Goal: Complete application form

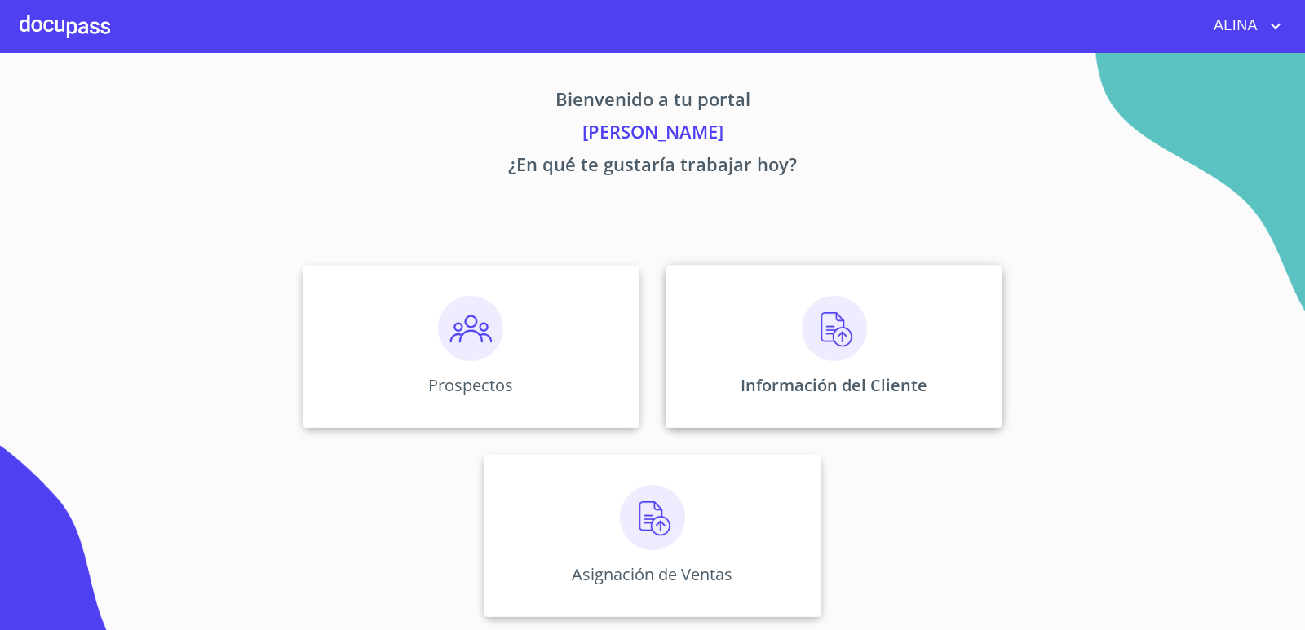
click at [724, 329] on div "Información del Cliente" at bounding box center [833, 346] width 337 height 163
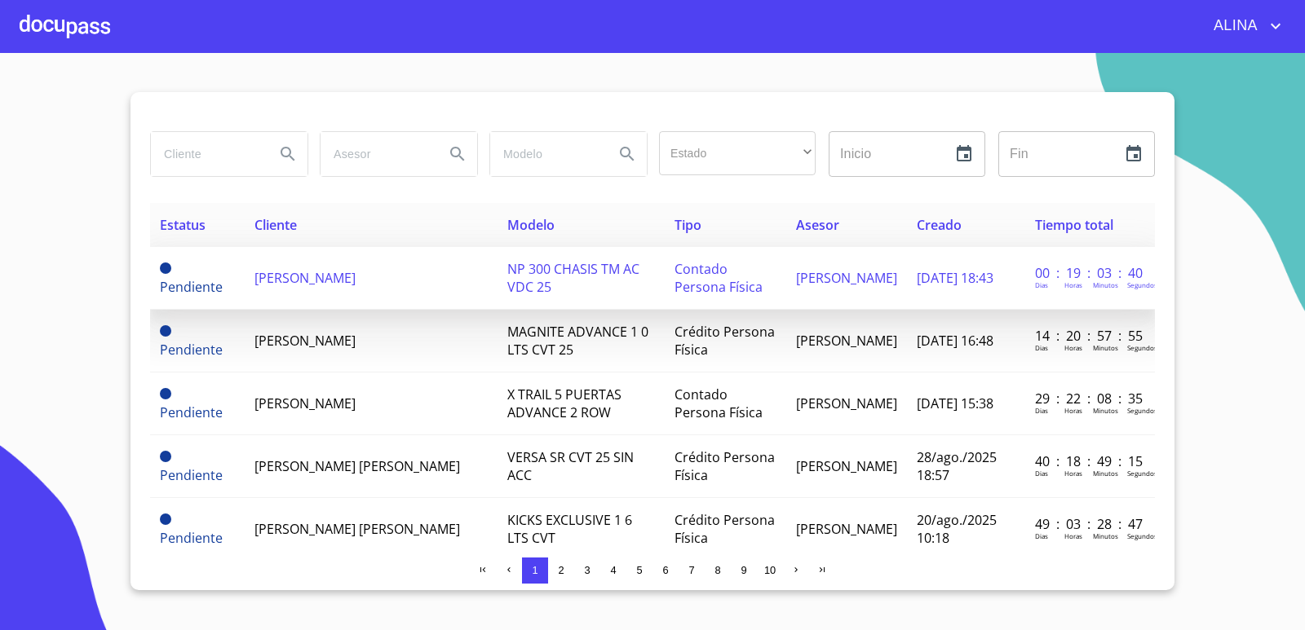
click at [349, 268] on td "[PERSON_NAME]" at bounding box center [371, 278] width 253 height 63
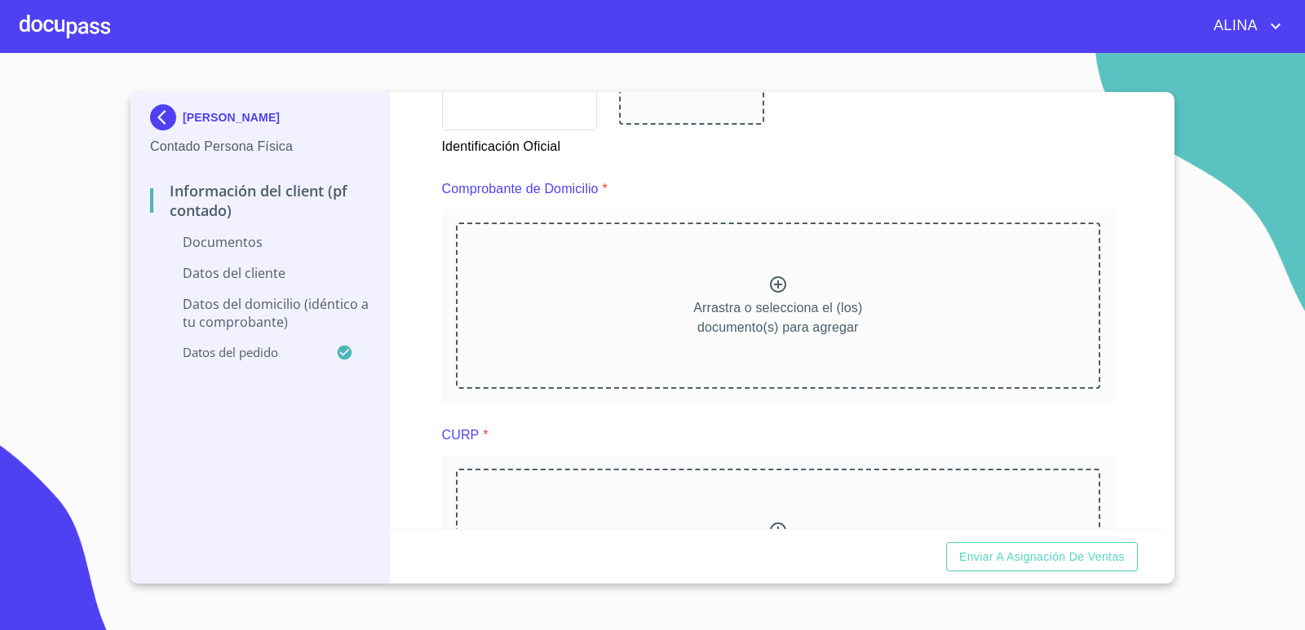
scroll to position [1267, 0]
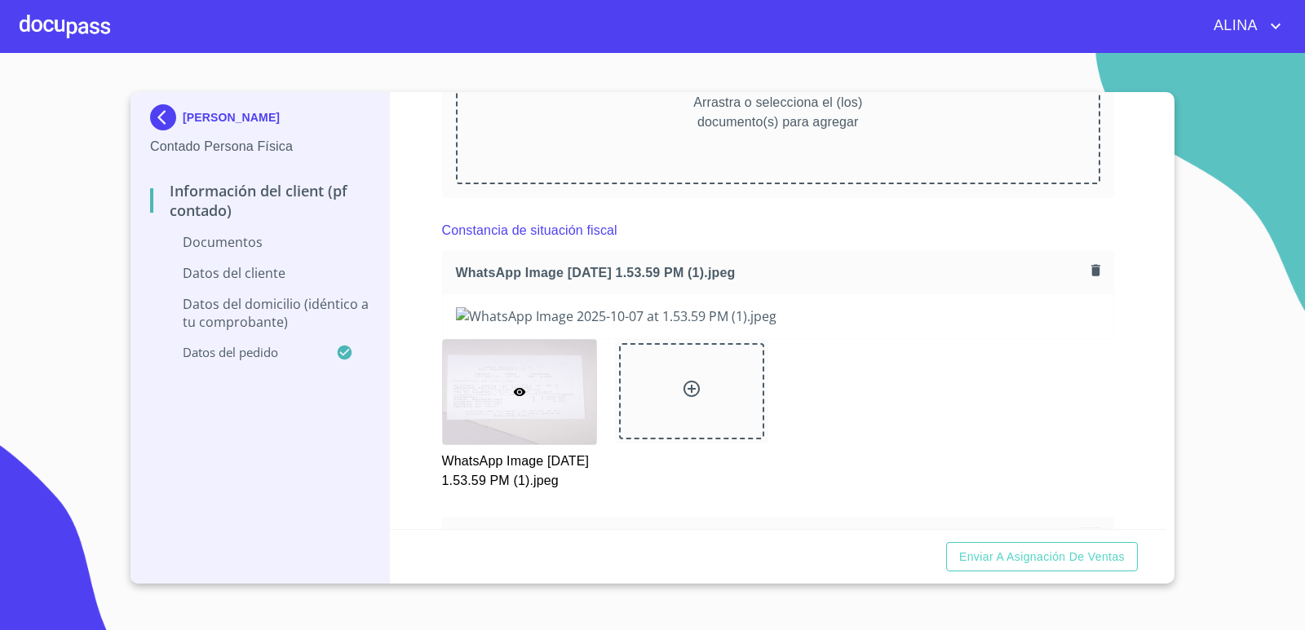
click at [874, 248] on div "Constancia de situación fiscal" at bounding box center [778, 230] width 673 height 39
click at [1091, 272] on icon "button" at bounding box center [1095, 269] width 9 height 11
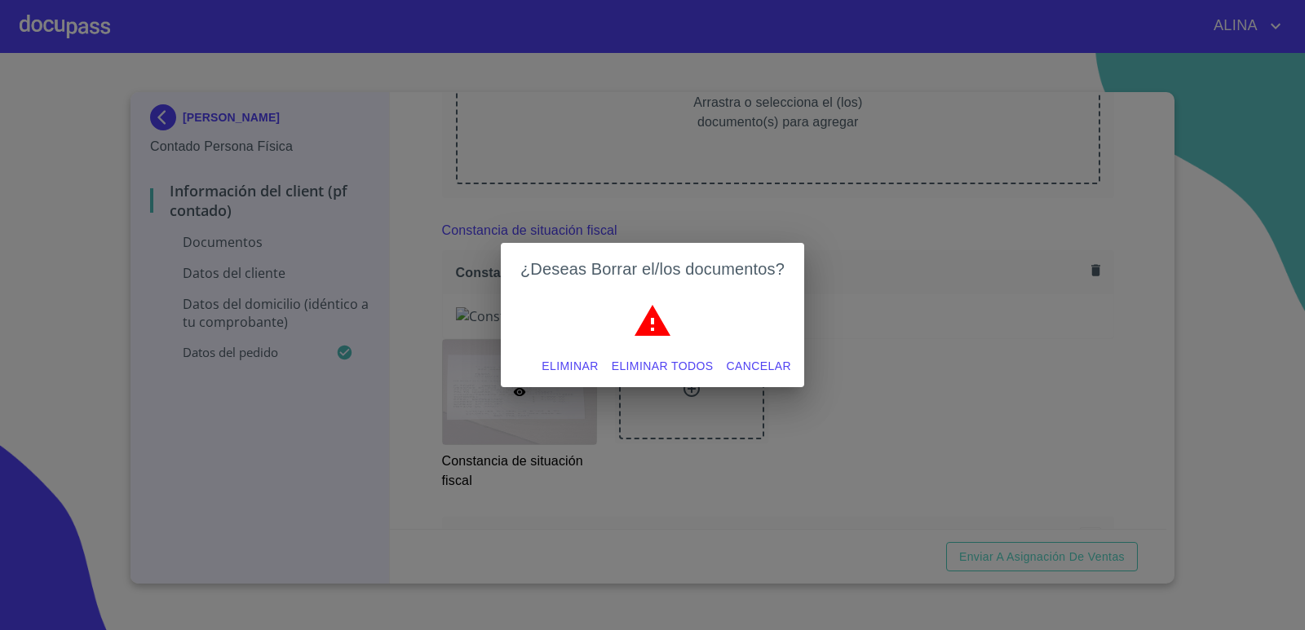
click at [696, 367] on span "Eliminar todos" at bounding box center [663, 366] width 102 height 20
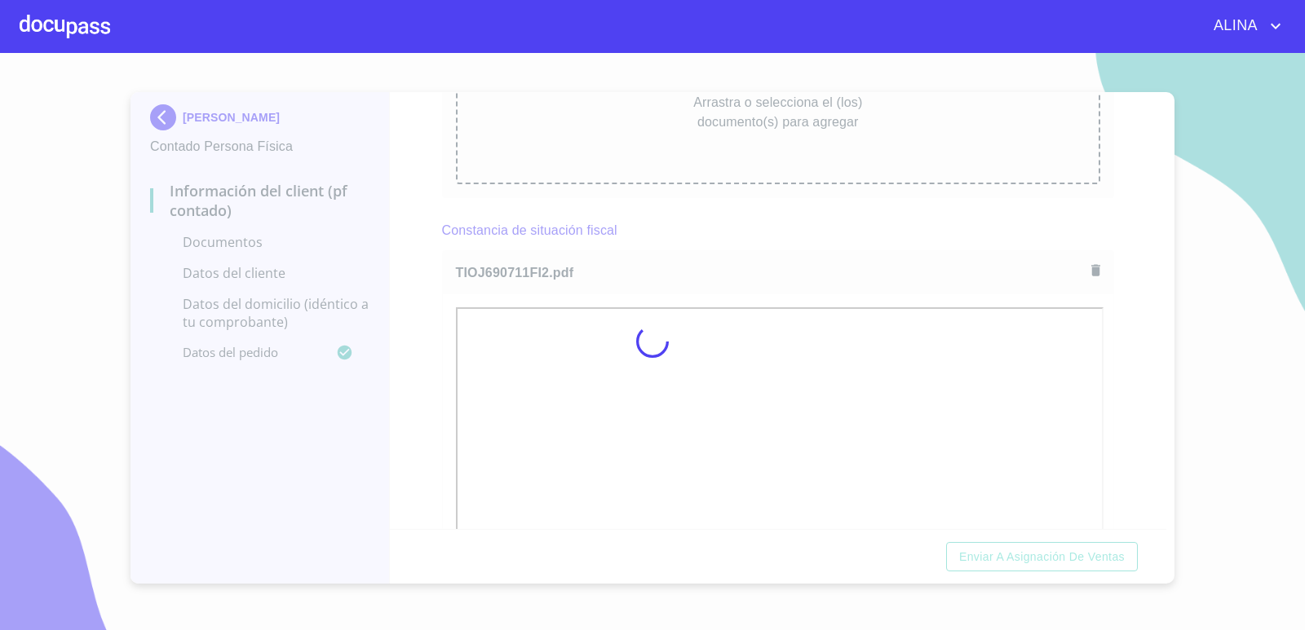
click at [770, 235] on div at bounding box center [652, 341] width 1305 height 577
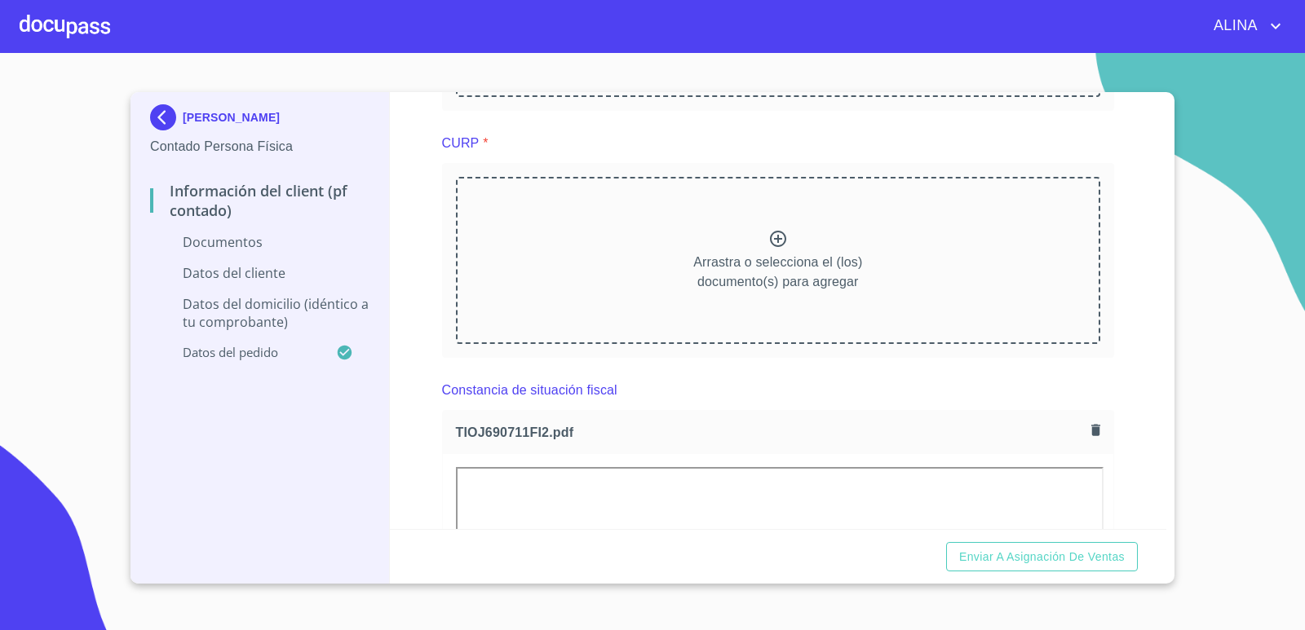
scroll to position [1104, 0]
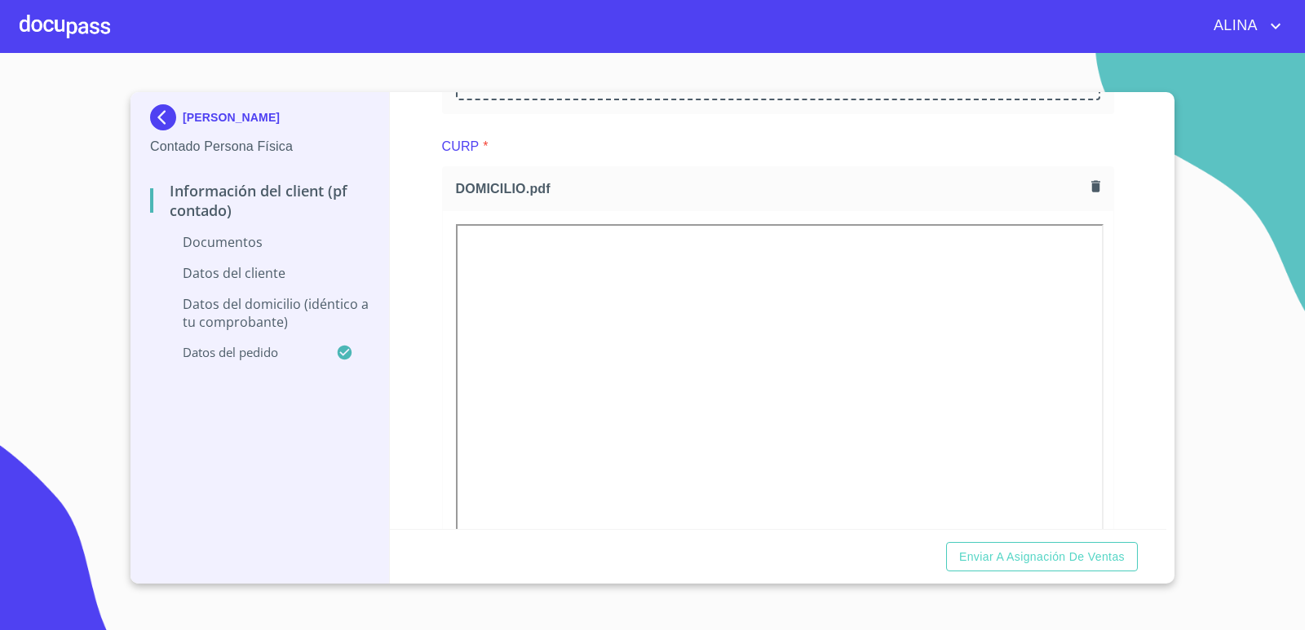
click at [843, 160] on div "CURP *" at bounding box center [778, 146] width 673 height 39
click at [1091, 188] on icon "button" at bounding box center [1095, 186] width 9 height 11
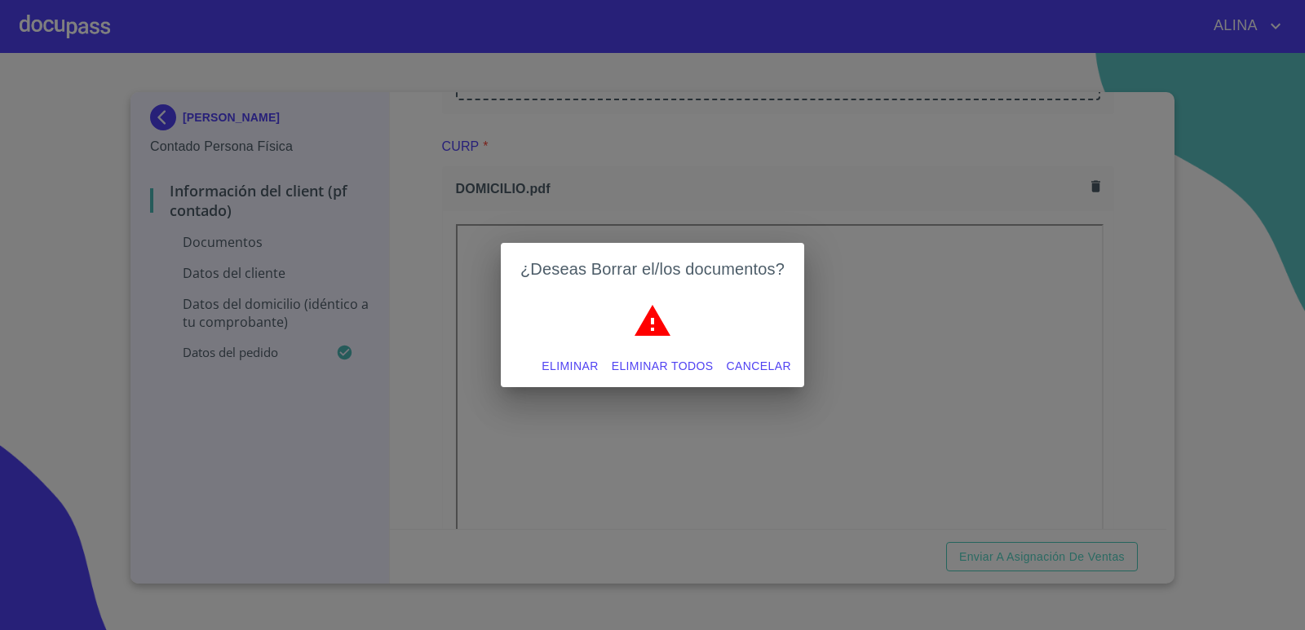
click at [665, 363] on span "Eliminar todos" at bounding box center [663, 366] width 102 height 20
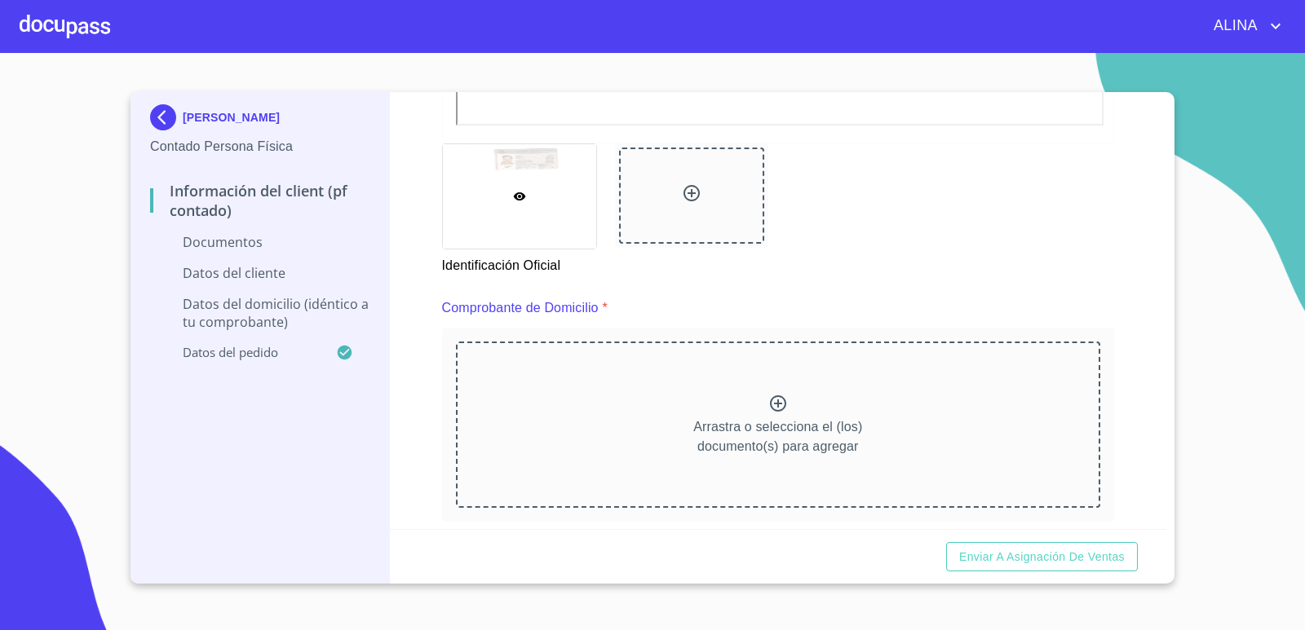
scroll to position [778, 0]
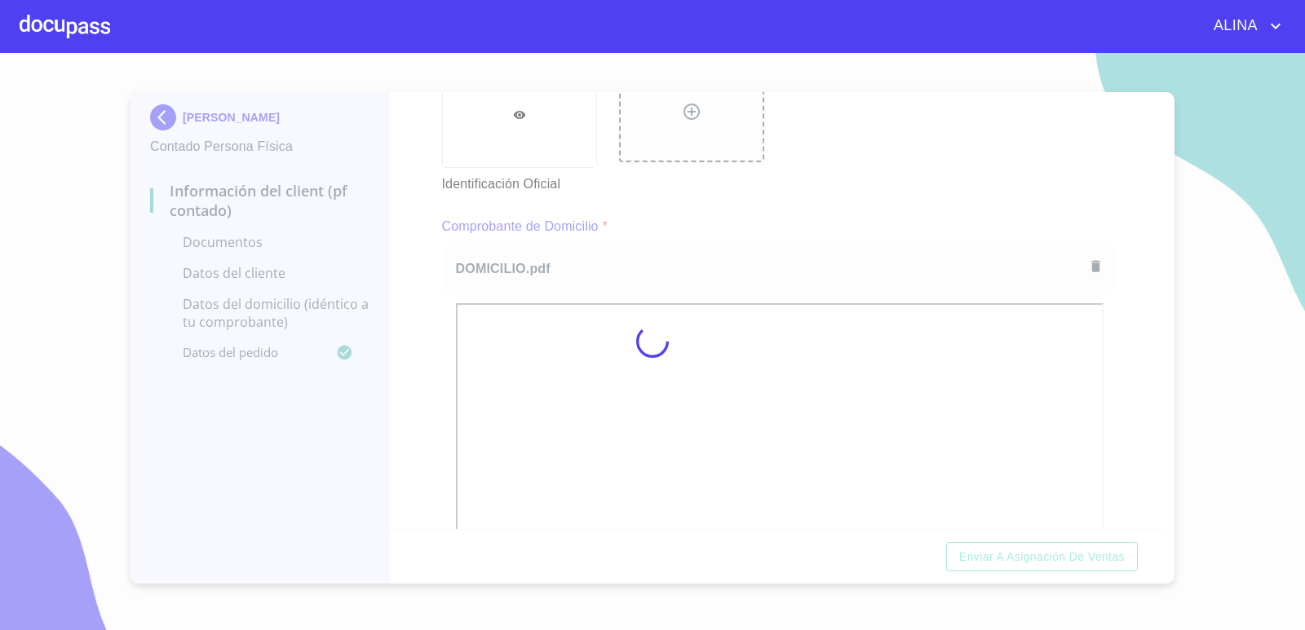
click at [835, 186] on div at bounding box center [652, 341] width 1305 height 577
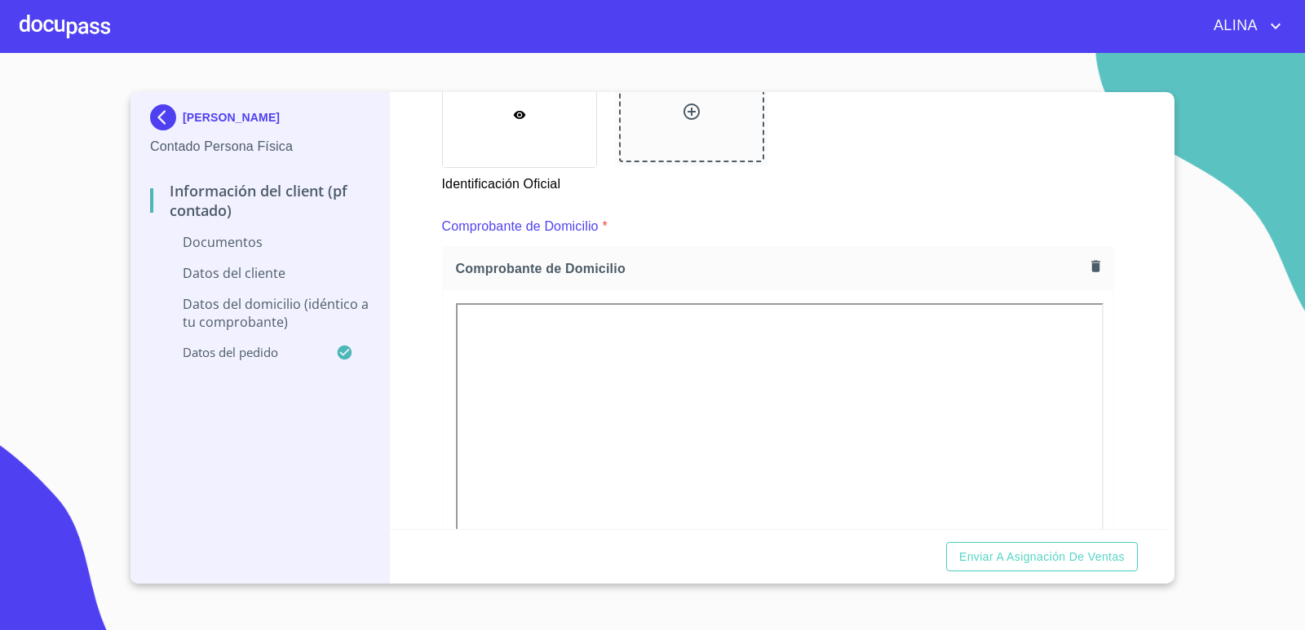
click at [1124, 420] on div "Información del Client (PF contado) Documentos Documento de identificación.   *…" at bounding box center [778, 310] width 777 height 437
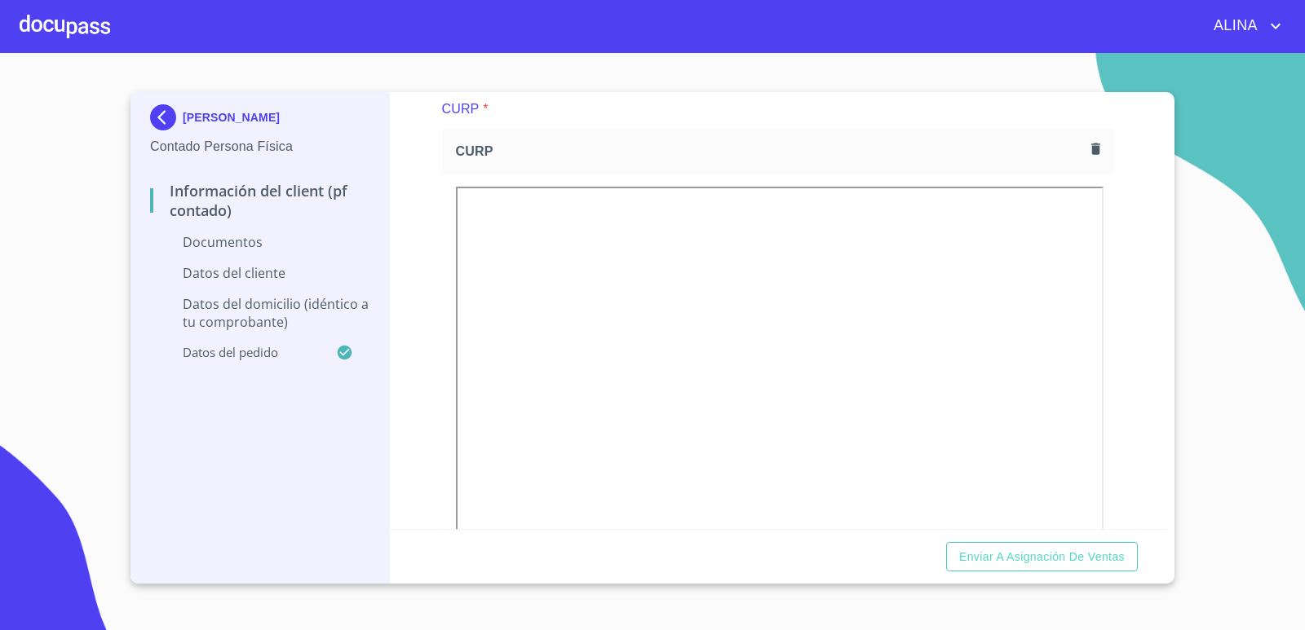
scroll to position [1593, 0]
click at [1094, 164] on div "CURP" at bounding box center [778, 170] width 671 height 43
click at [1091, 170] on icon "button" at bounding box center [1095, 168] width 9 height 11
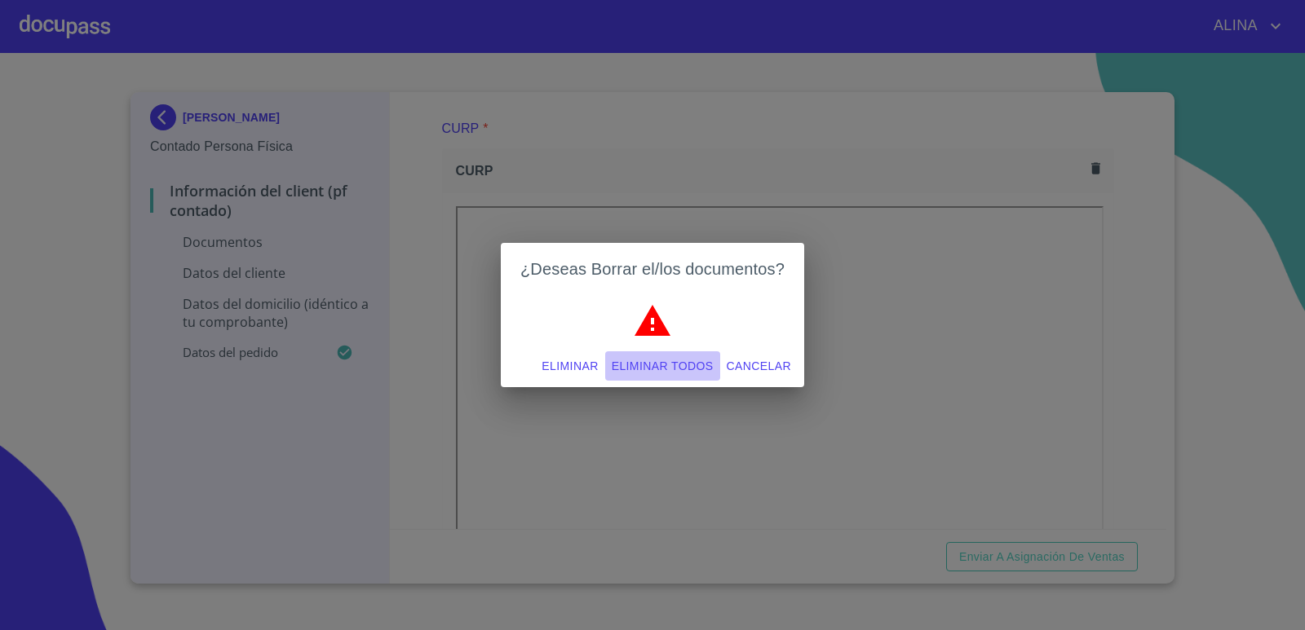
click at [669, 368] on span "Eliminar todos" at bounding box center [663, 366] width 102 height 20
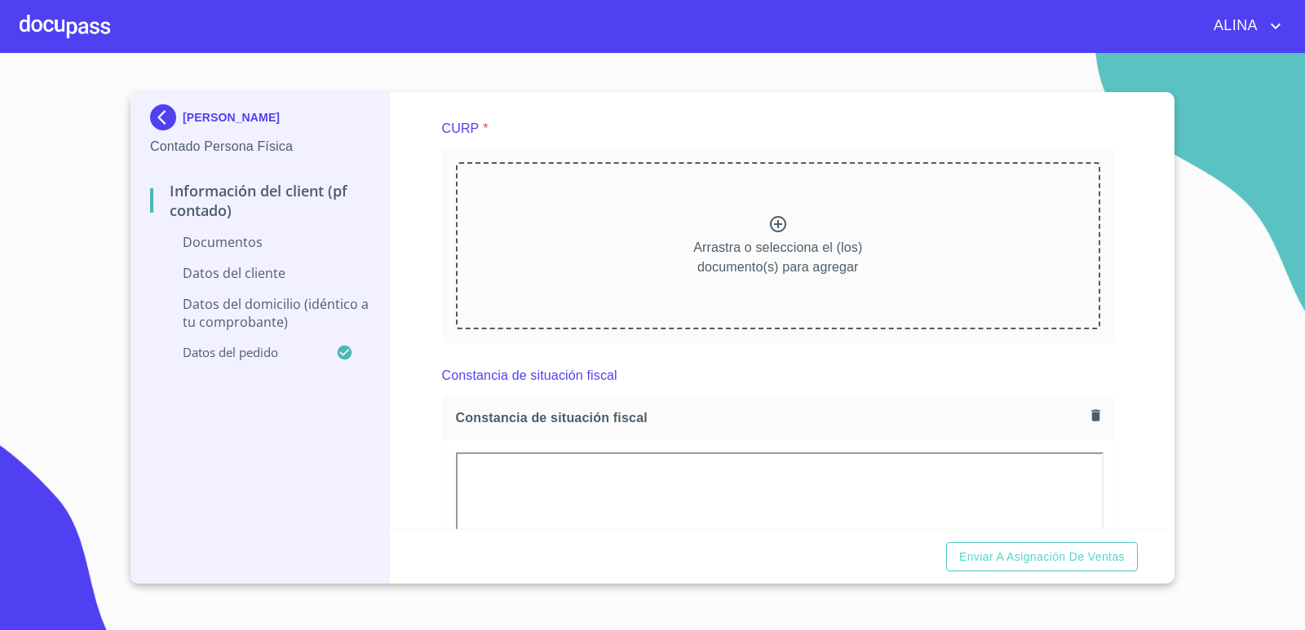
click at [1110, 430] on div "Información del Client (PF contado) Documentos Documento de identificación.   *…" at bounding box center [778, 310] width 777 height 437
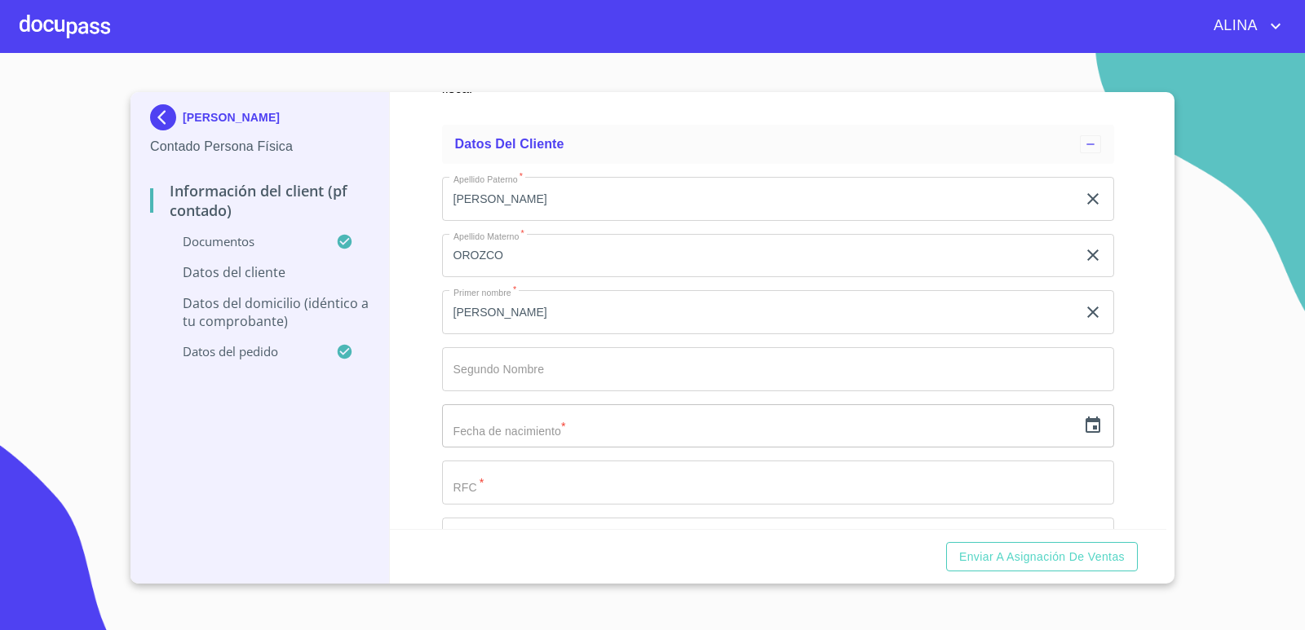
scroll to position [3099, 0]
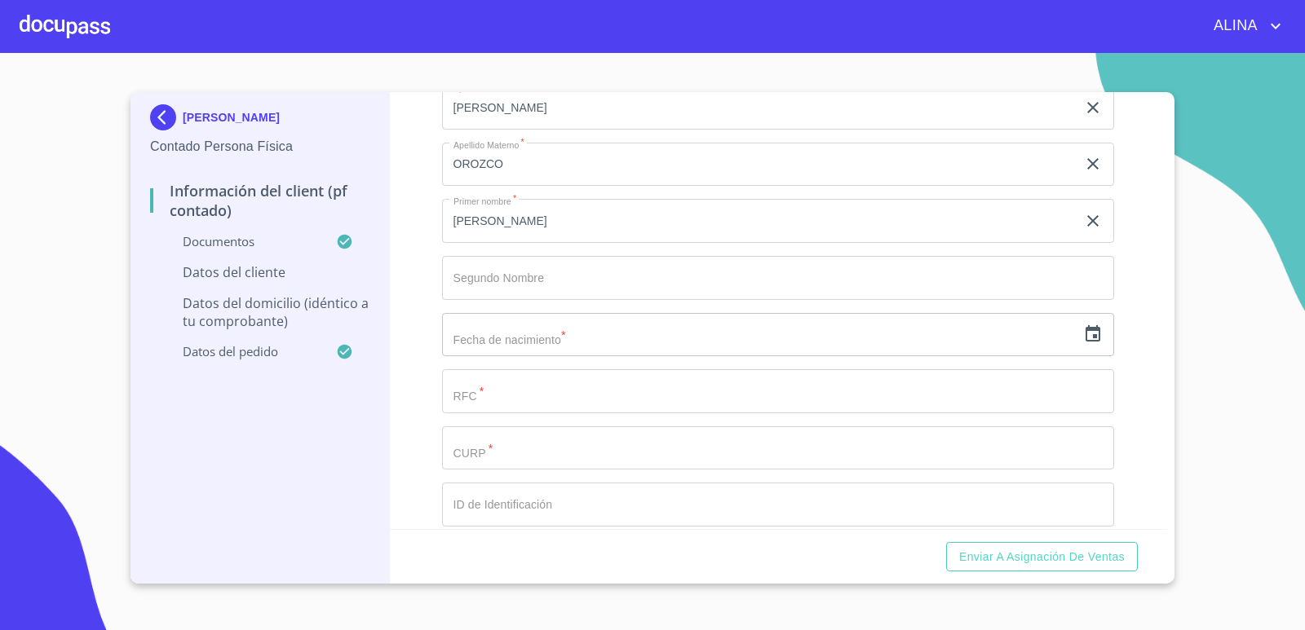
click at [1085, 337] on icon "button" at bounding box center [1092, 333] width 15 height 16
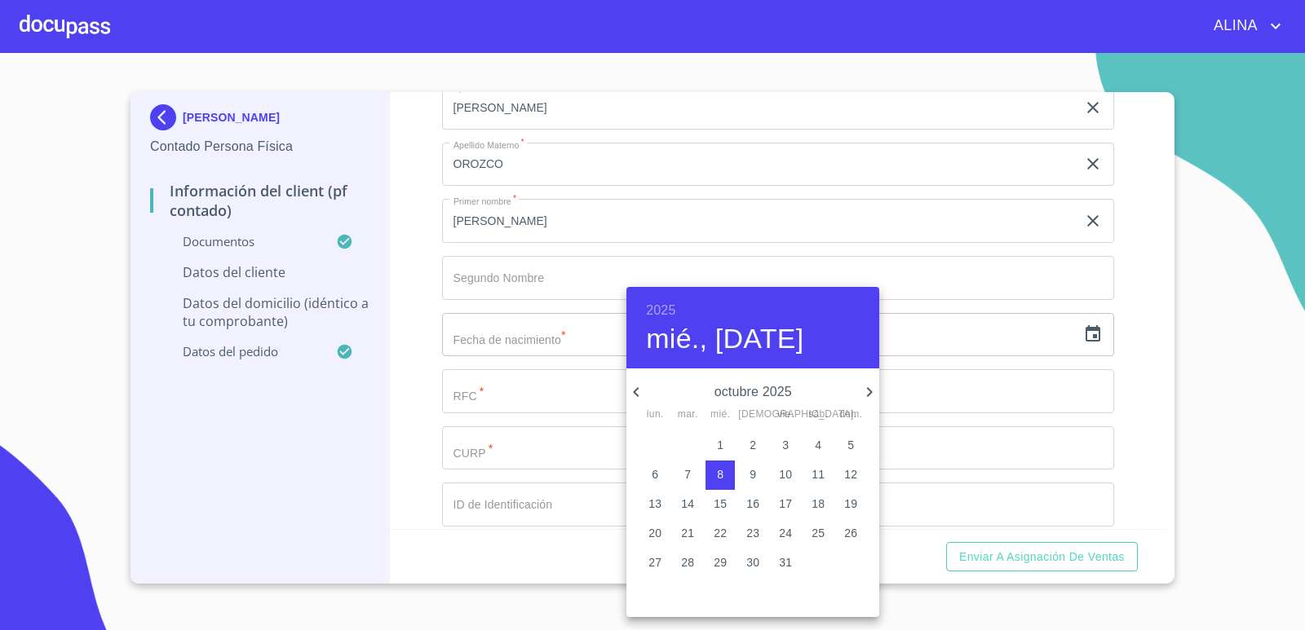
click at [1128, 365] on div at bounding box center [652, 315] width 1305 height 630
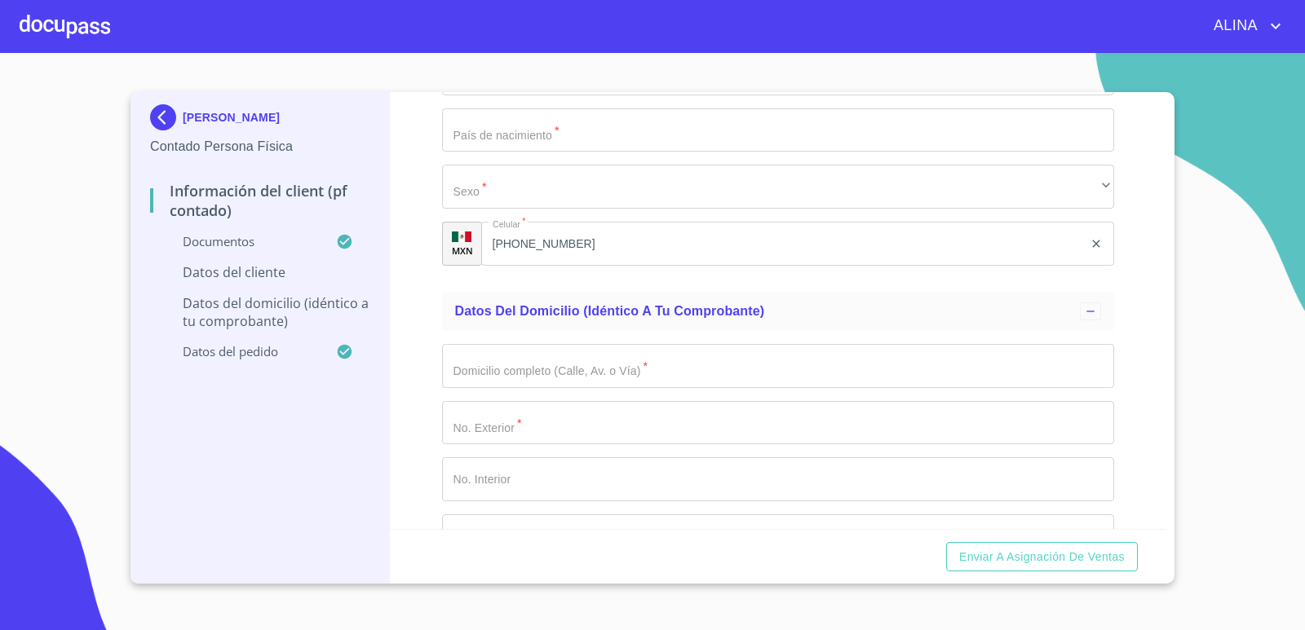
scroll to position [3588, 0]
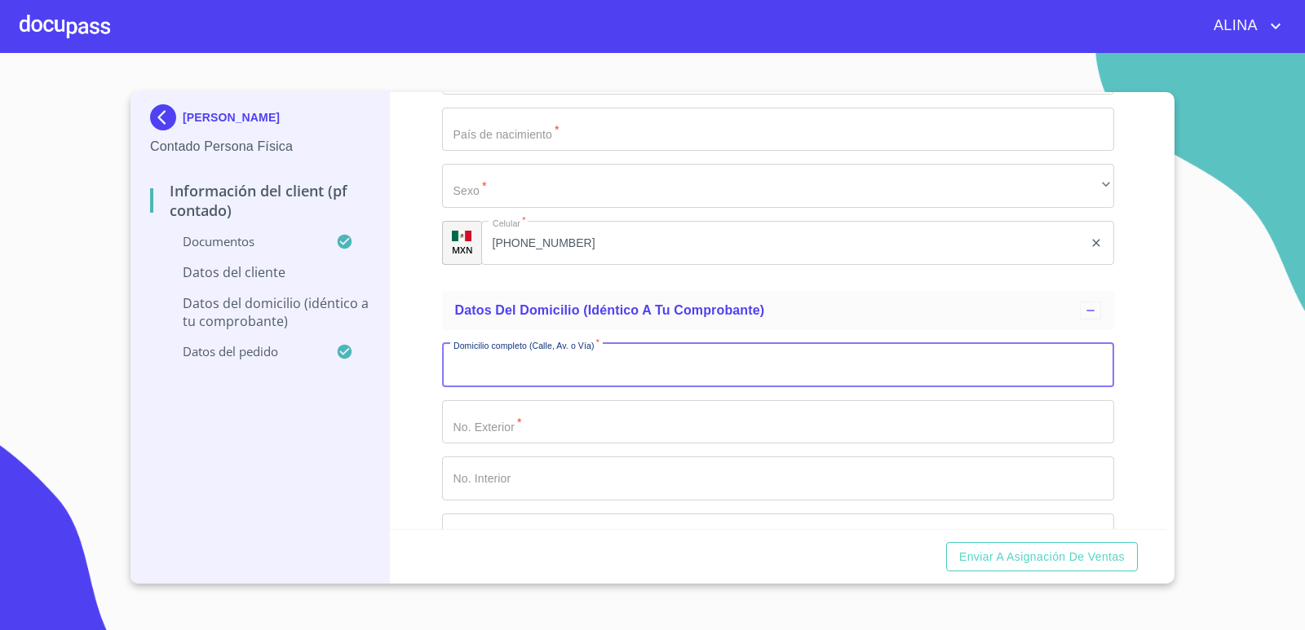
click at [525, 369] on input "Documento de identificación.   *" at bounding box center [778, 365] width 673 height 44
type input "g"
type input "GPE [PERSON_NAME]"
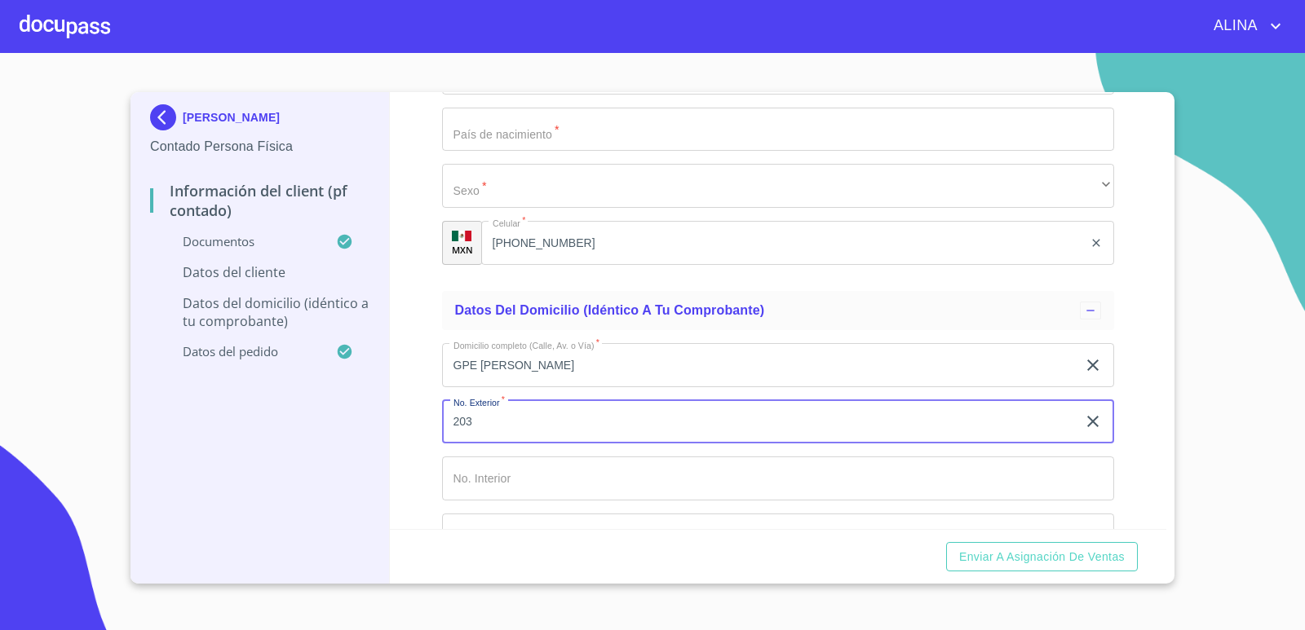
type input "203"
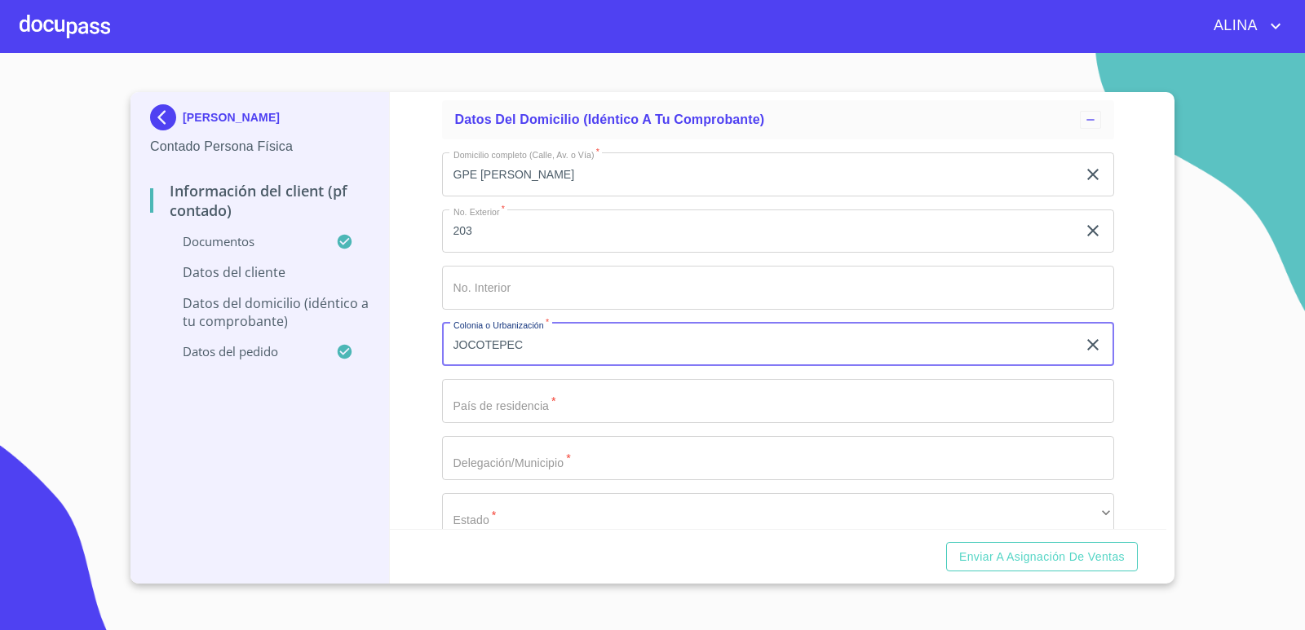
scroll to position [3780, 0]
type input "JOCOTEPEC"
click at [518, 401] on input "Documento de identificación.   *" at bounding box center [778, 400] width 673 height 44
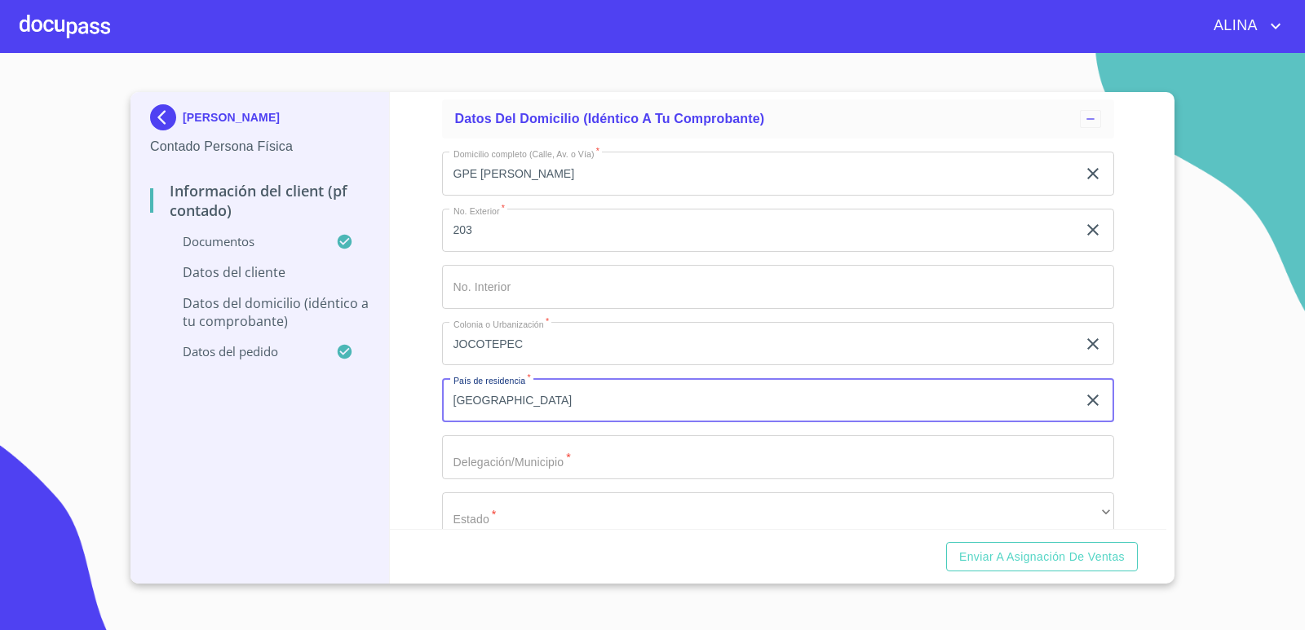
type input "[GEOGRAPHIC_DATA]"
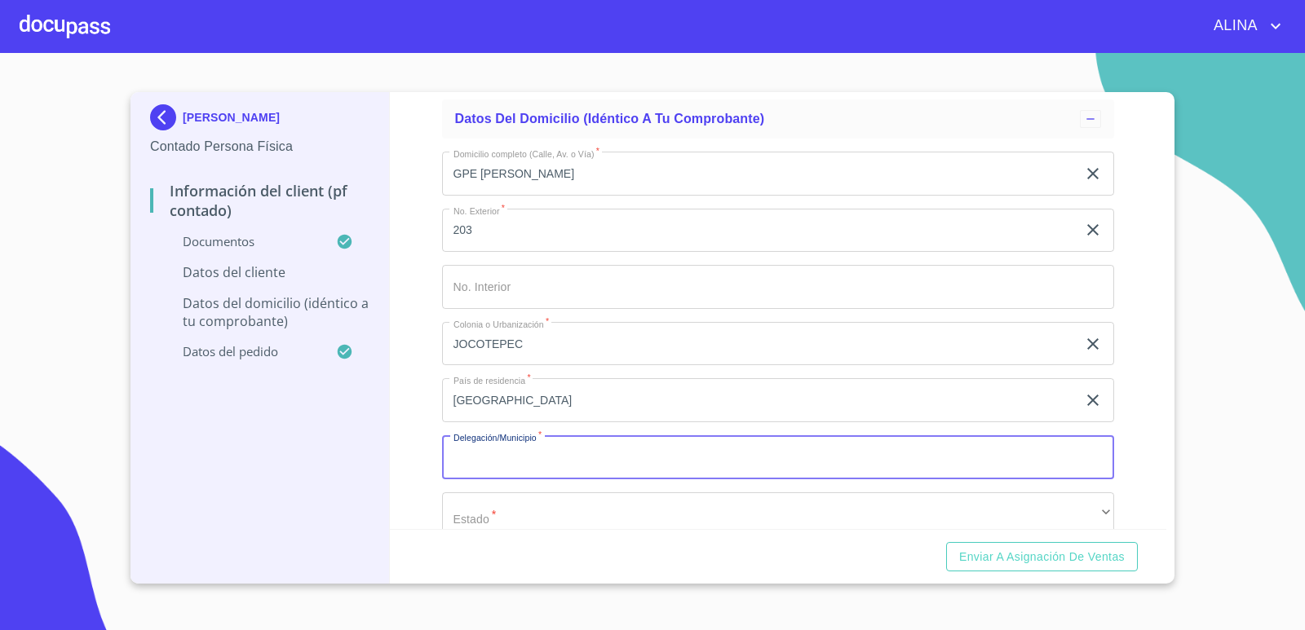
click at [485, 457] on input "Documento de identificación.   *" at bounding box center [778, 457] width 673 height 44
type input "JOCOTEPEC"
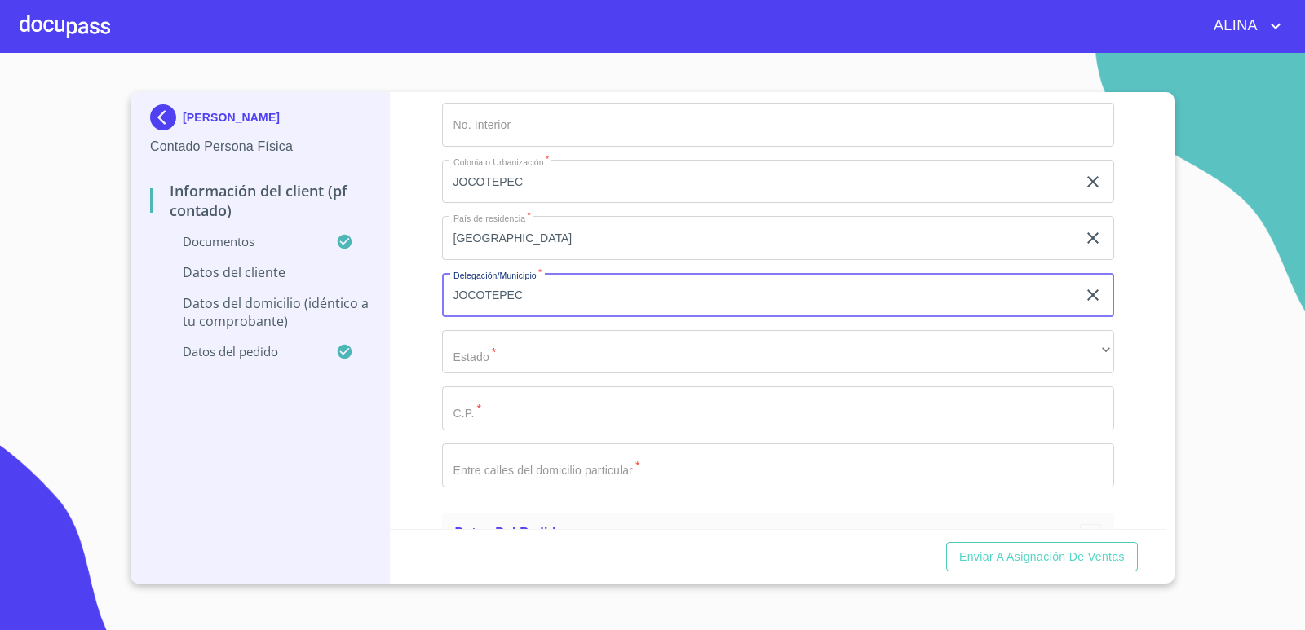
scroll to position [3943, 0]
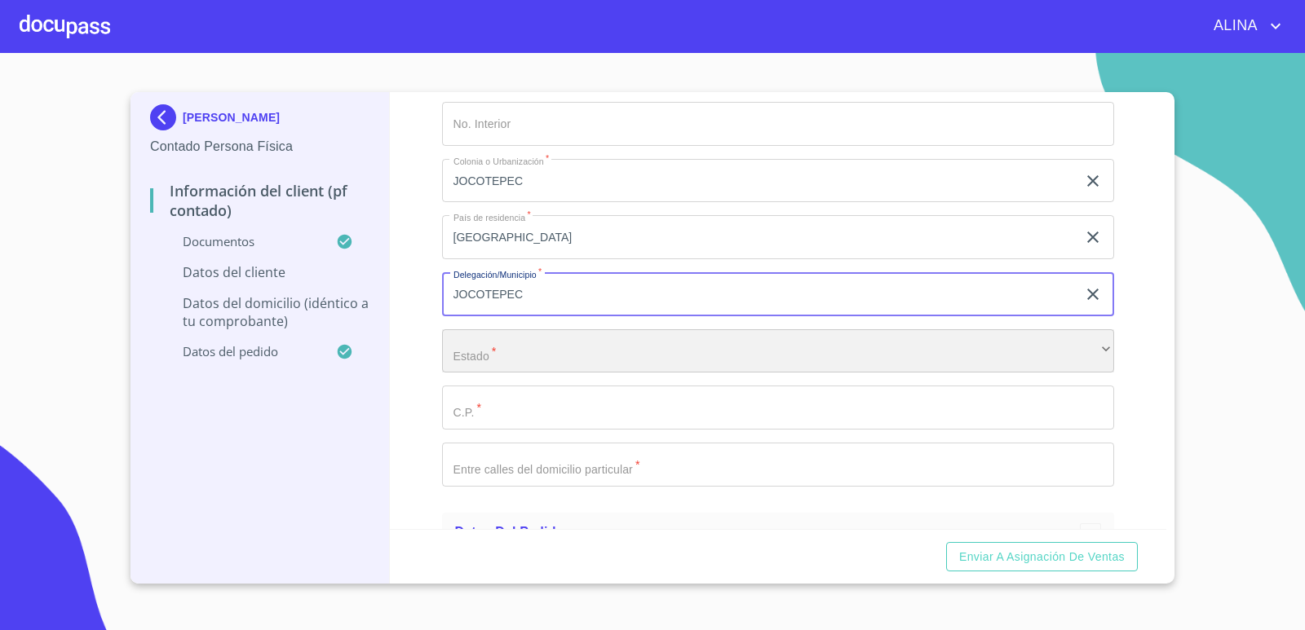
click at [1074, 351] on div "​" at bounding box center [778, 351] width 673 height 44
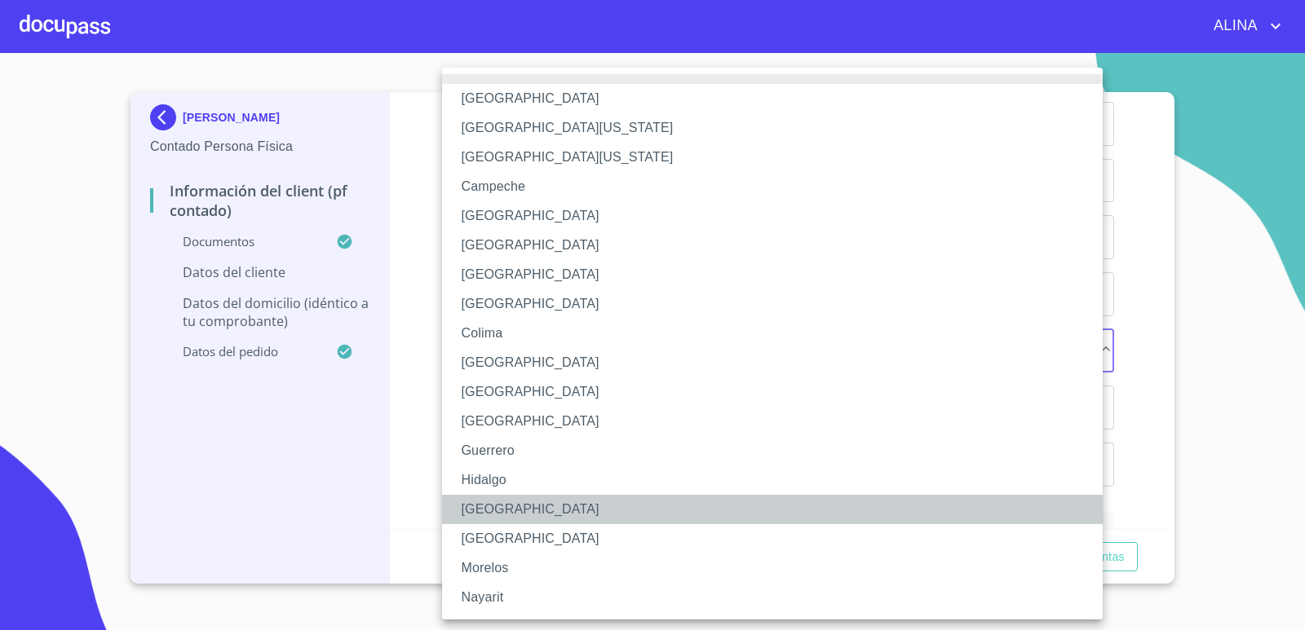
click at [498, 505] on li "[GEOGRAPHIC_DATA]" at bounding box center [778, 509] width 673 height 29
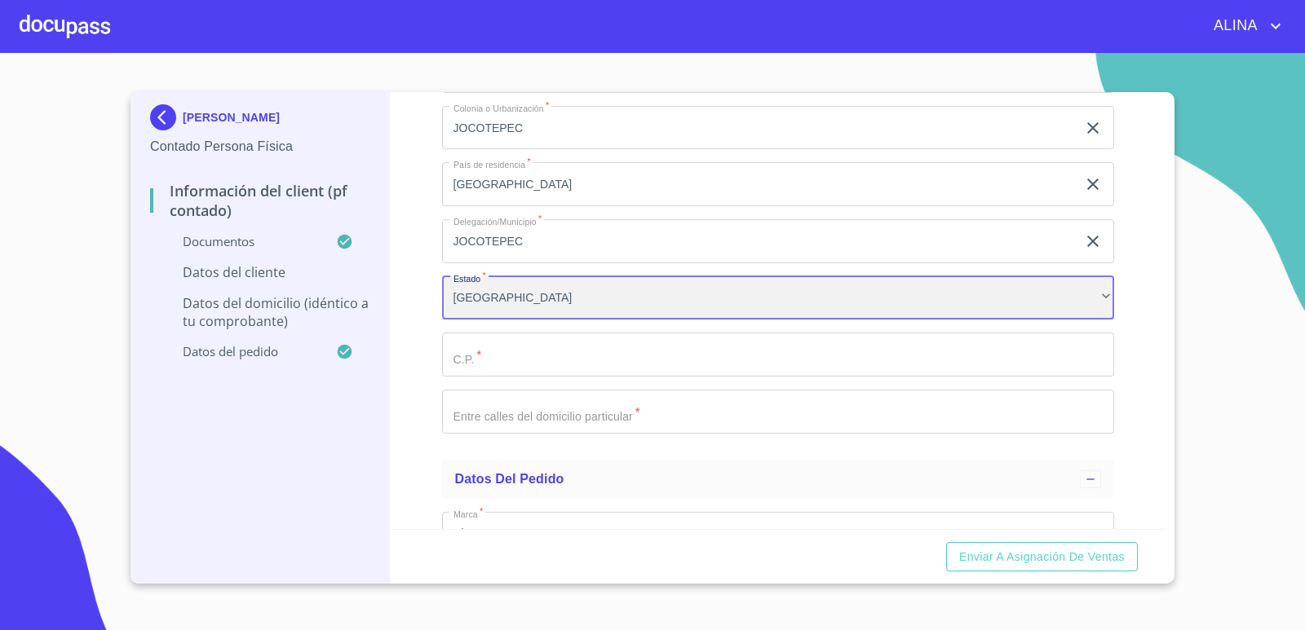
scroll to position [4024, 0]
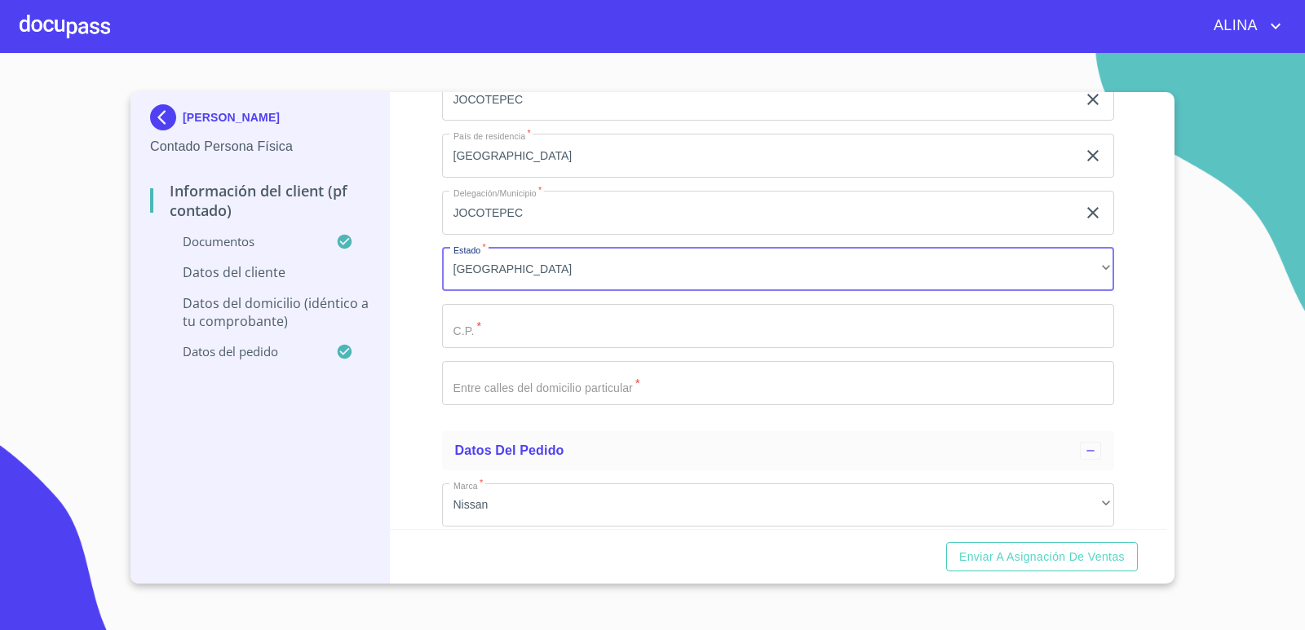
click at [645, 323] on input "Documento de identificación.   *" at bounding box center [778, 326] width 673 height 44
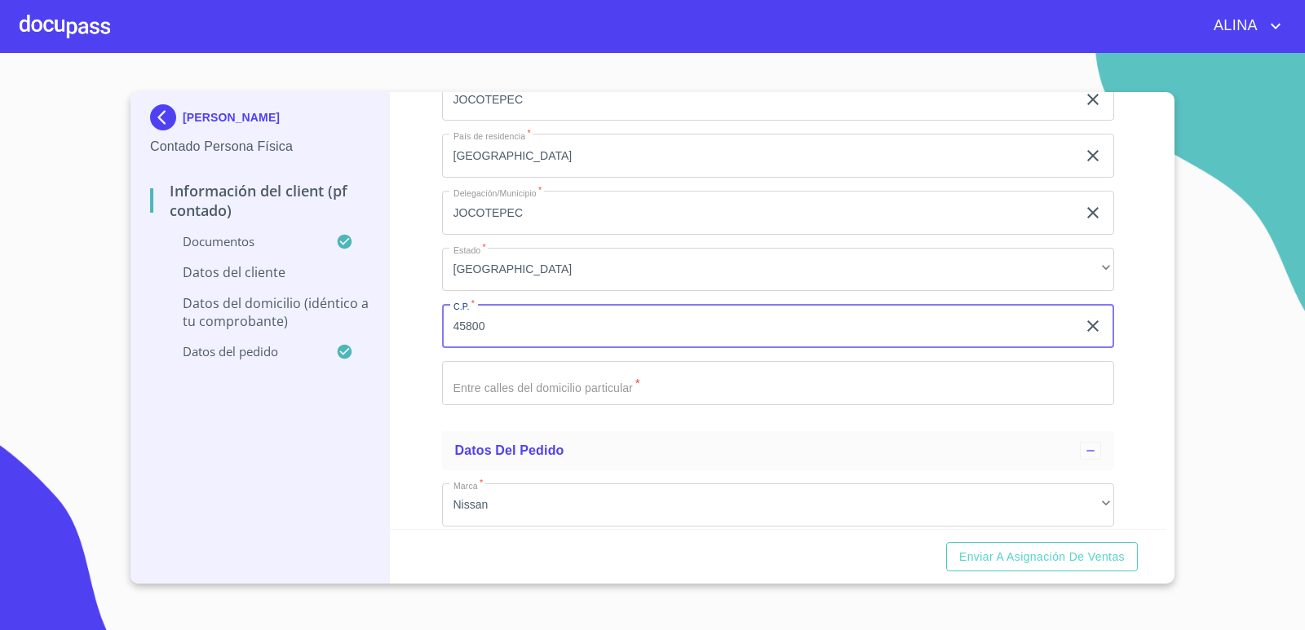
type input "45800"
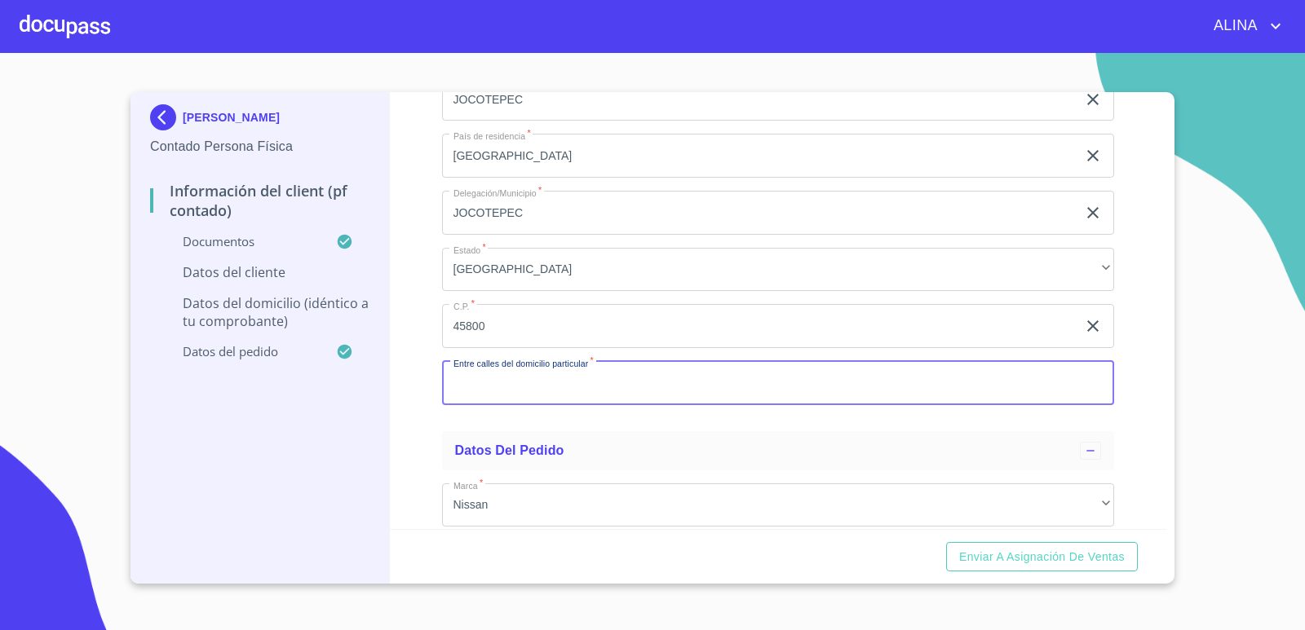
click at [630, 387] on input "Documento de identificación.   *" at bounding box center [778, 383] width 673 height 44
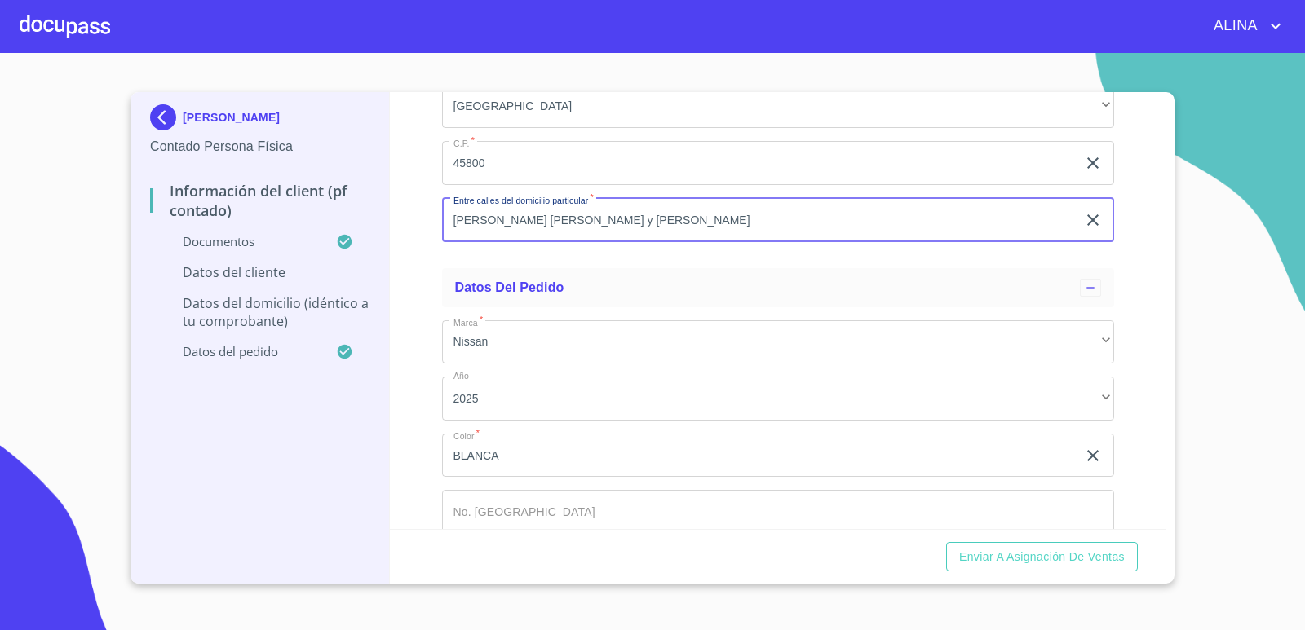
scroll to position [4269, 0]
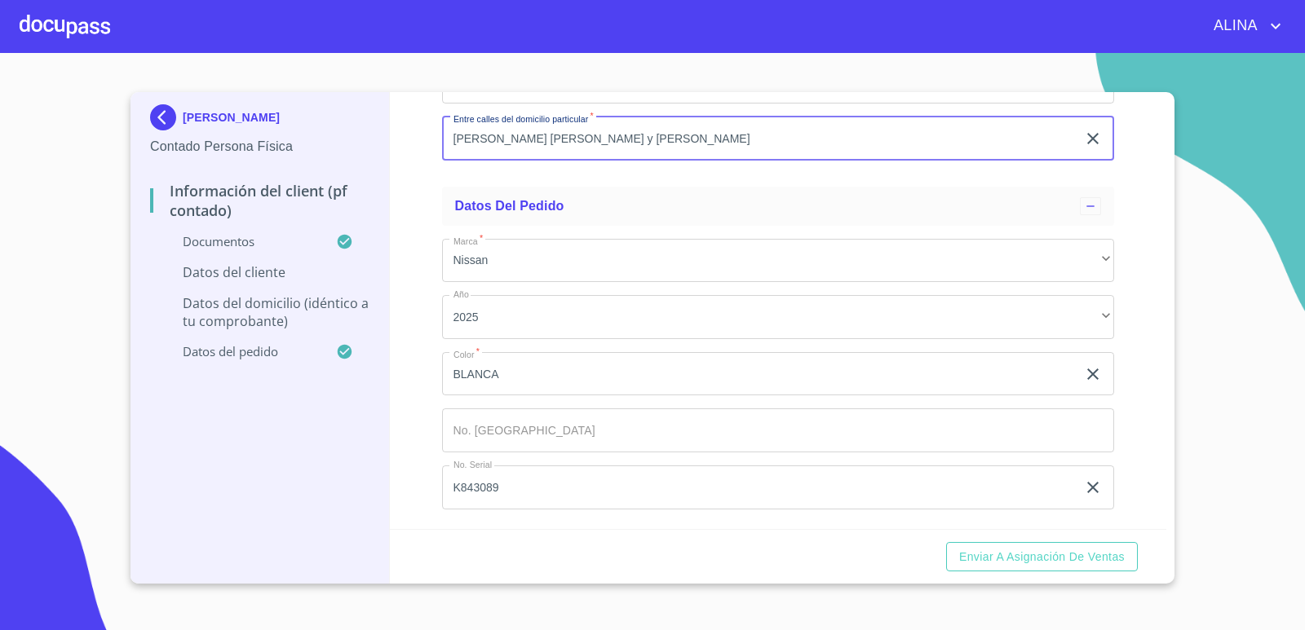
type input "[PERSON_NAME] [PERSON_NAME] y [PERSON_NAME]"
click at [533, 440] on input "Documento de identificación.   *" at bounding box center [778, 431] width 673 height 44
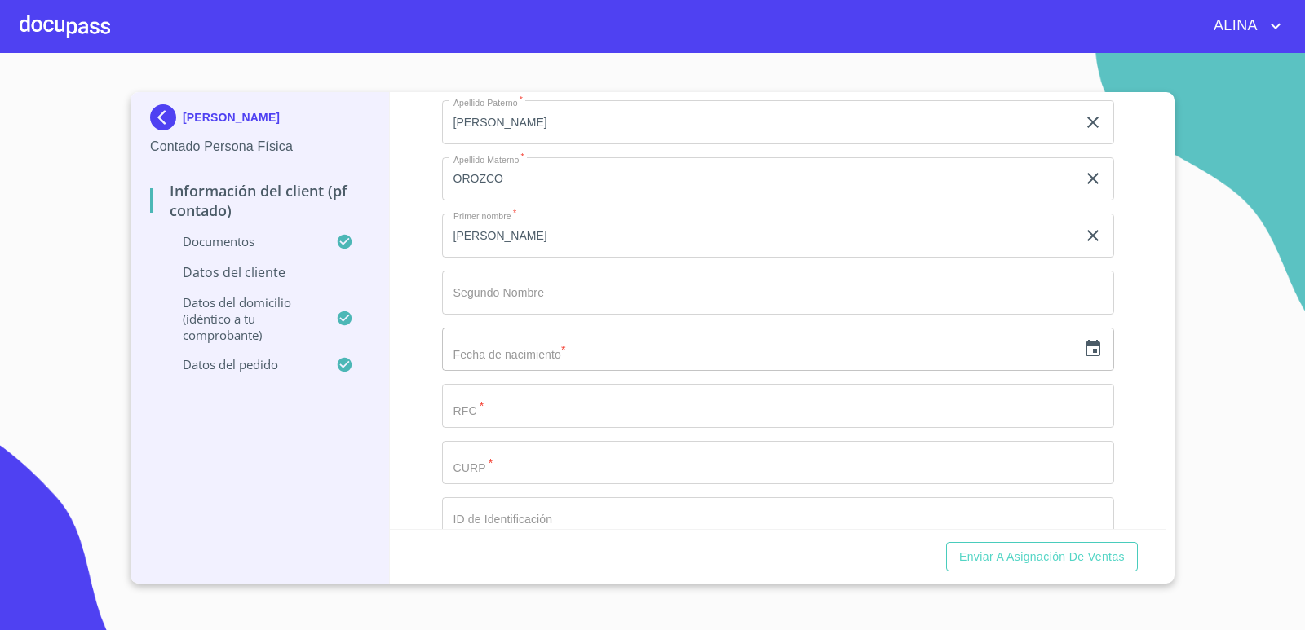
scroll to position [3046, 0]
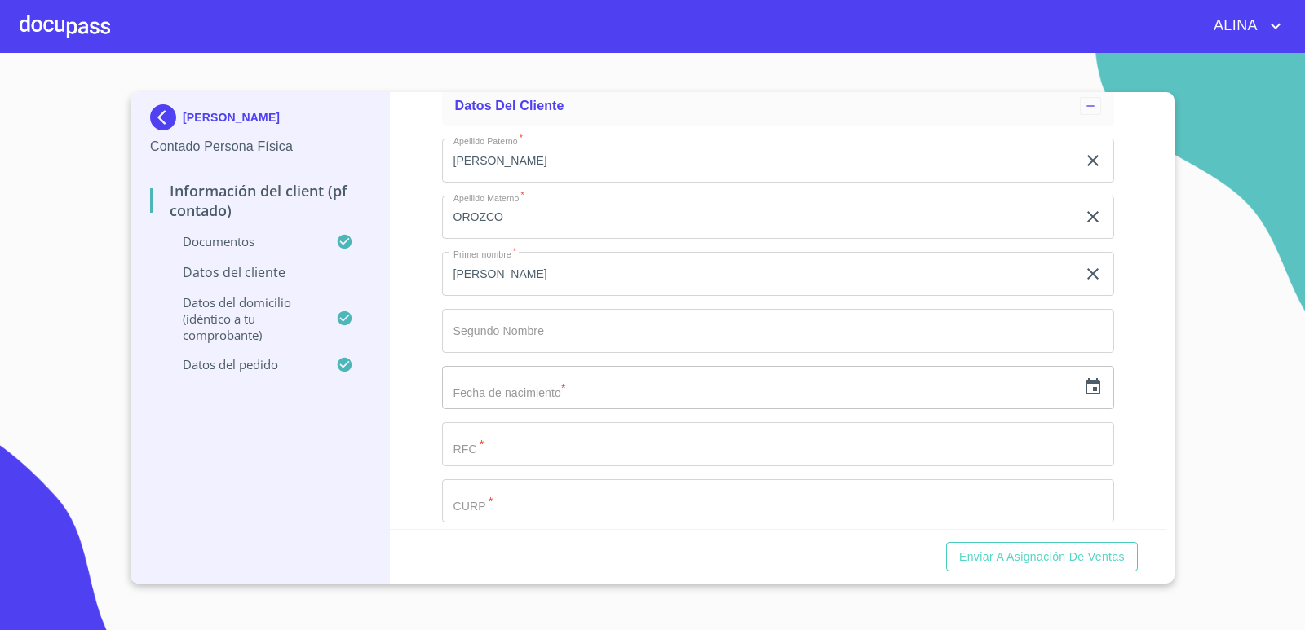
type input "149719"
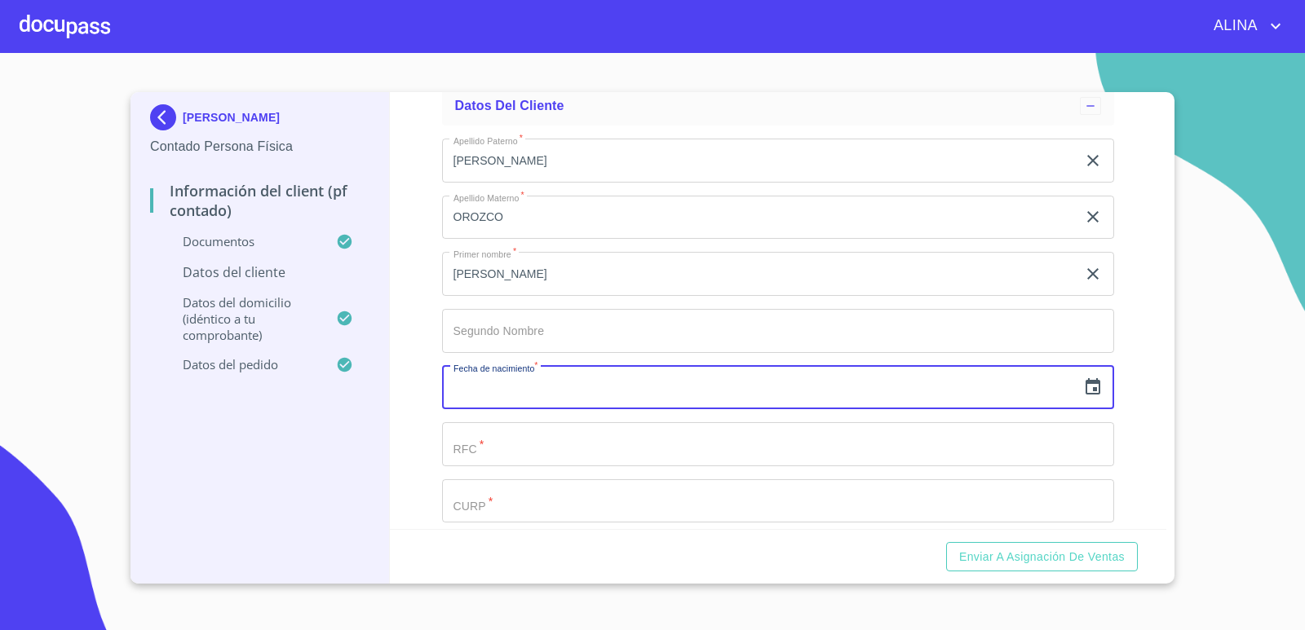
click at [623, 388] on input "text" at bounding box center [759, 388] width 635 height 44
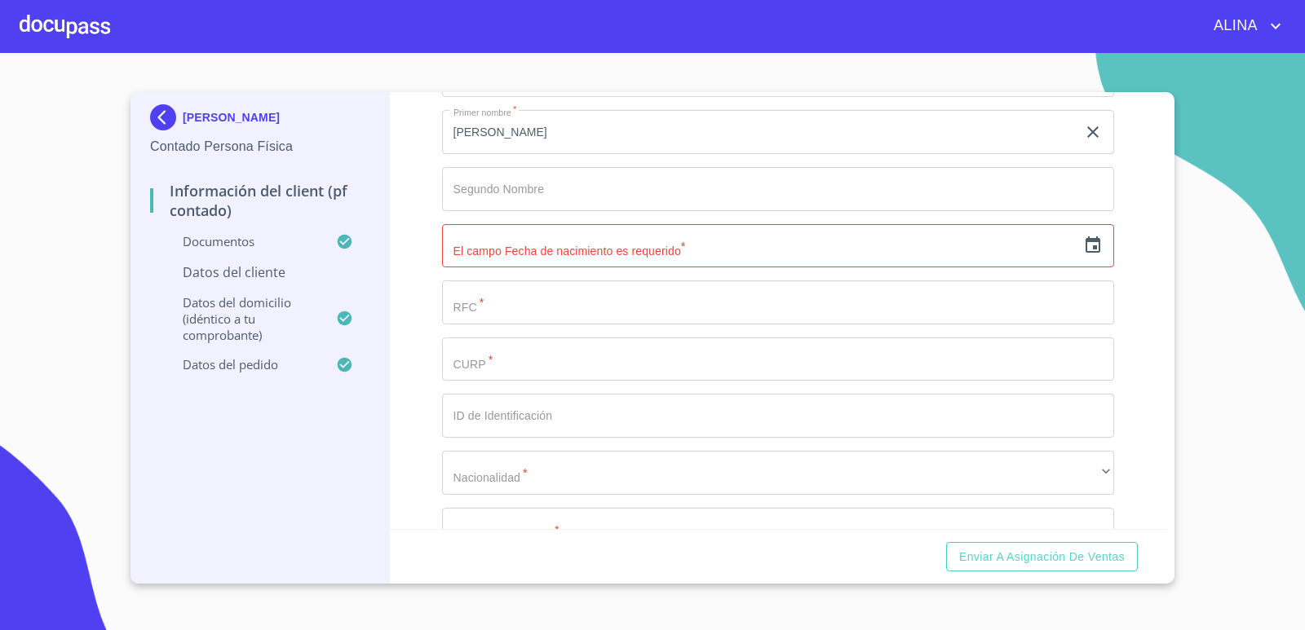
scroll to position [3209, 0]
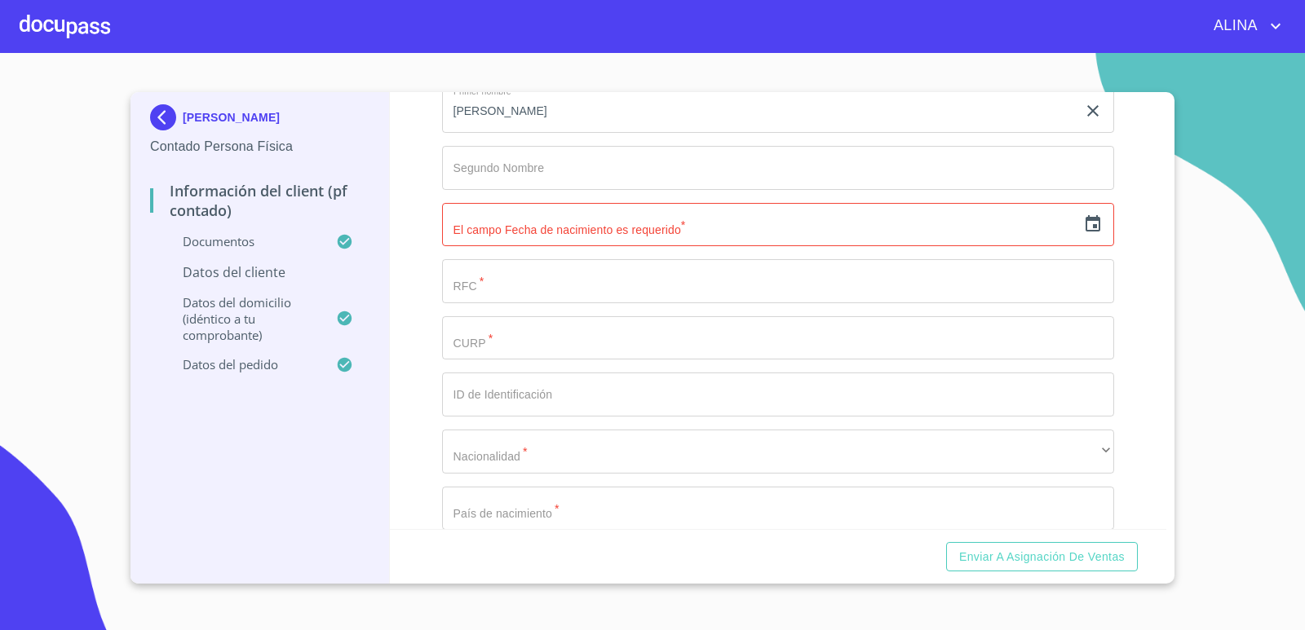
click at [508, 334] on input "Documento de identificación.   *" at bounding box center [778, 338] width 673 height 44
paste input "TIOJ690711HJCRRM03"
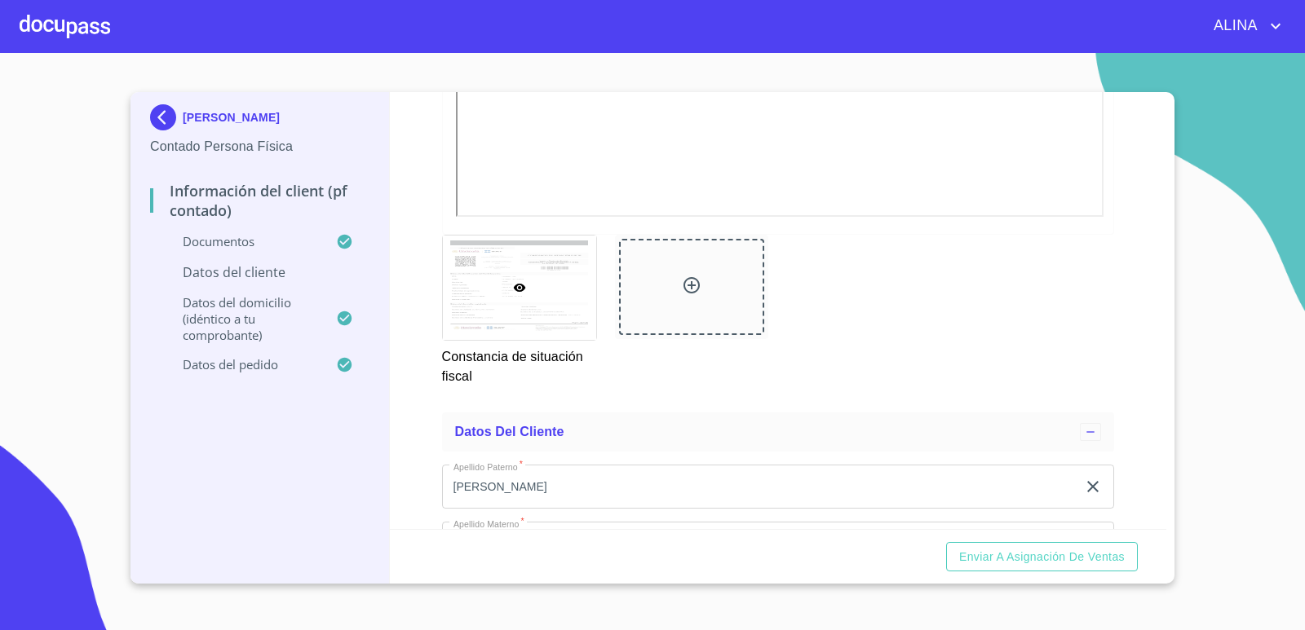
scroll to position [2556, 0]
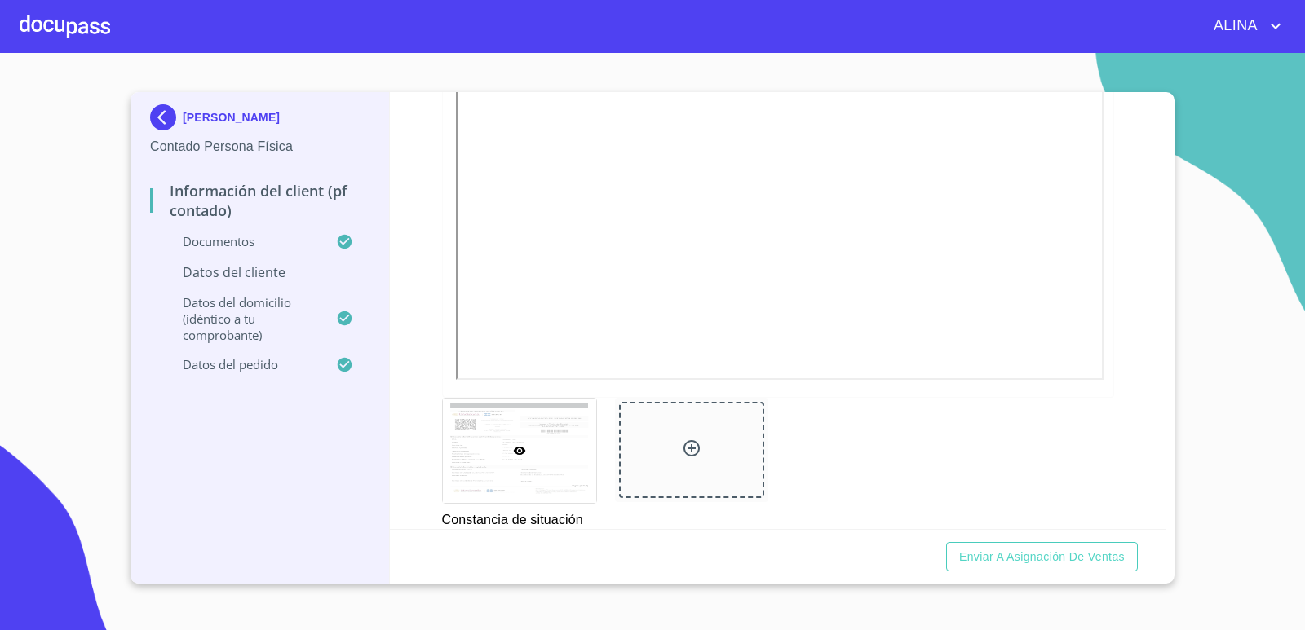
type input "TIOJ690711HJCRRM03"
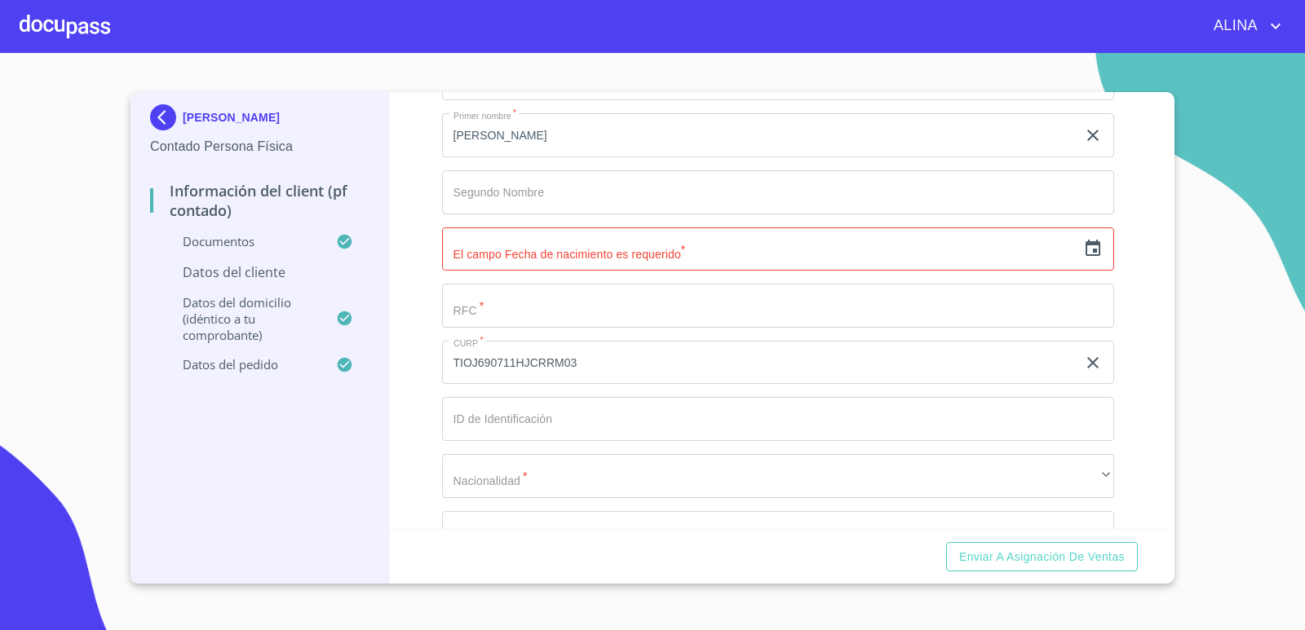
scroll to position [3127, 0]
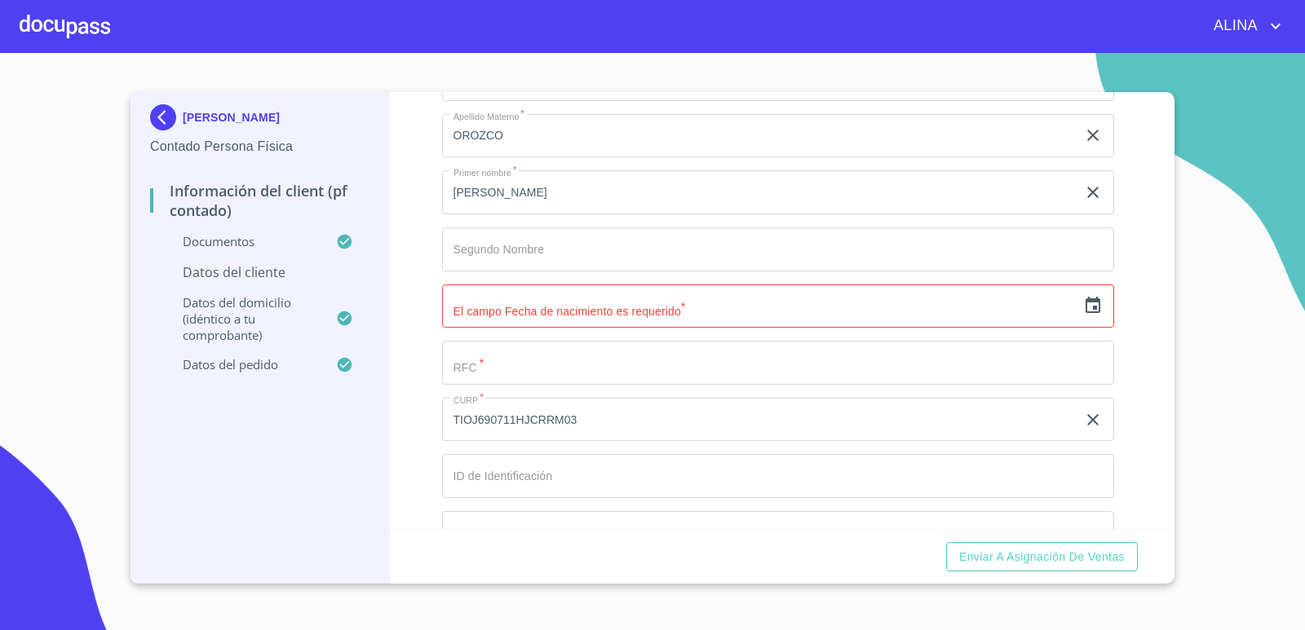
click at [469, 372] on input "Documento de identificación.   *" at bounding box center [778, 363] width 673 height 44
paste input "TIOJ690711FI2"
type input "TIOJ690711FI2"
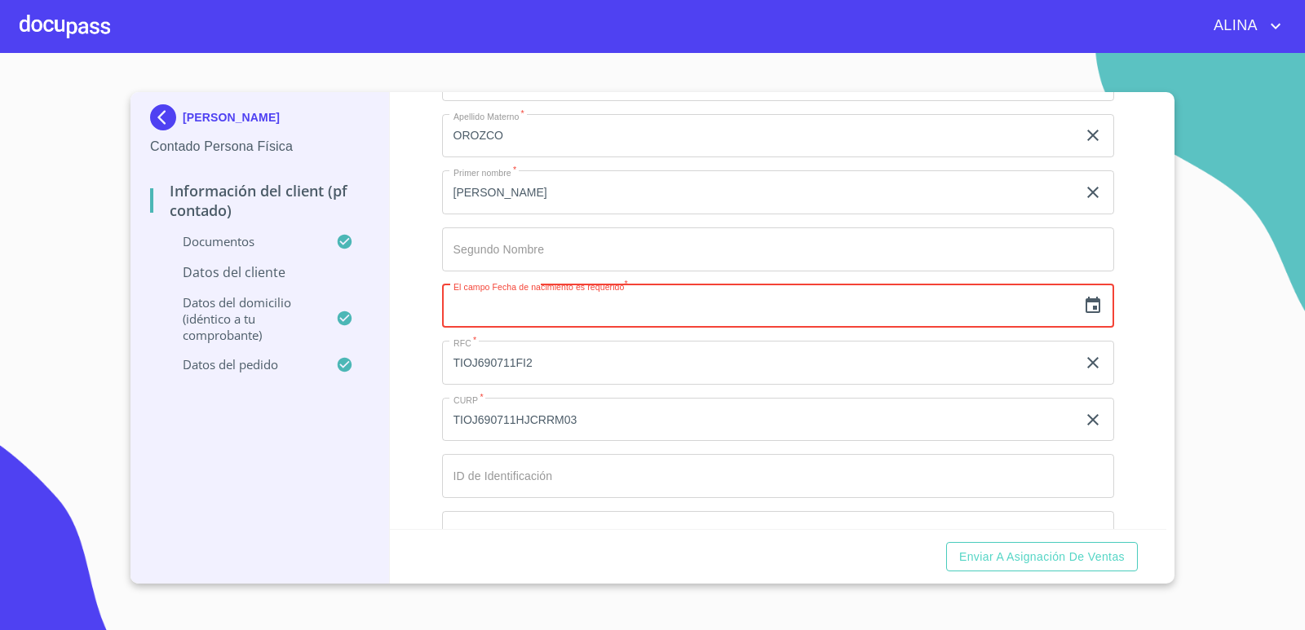
click at [612, 312] on input "text" at bounding box center [759, 307] width 635 height 44
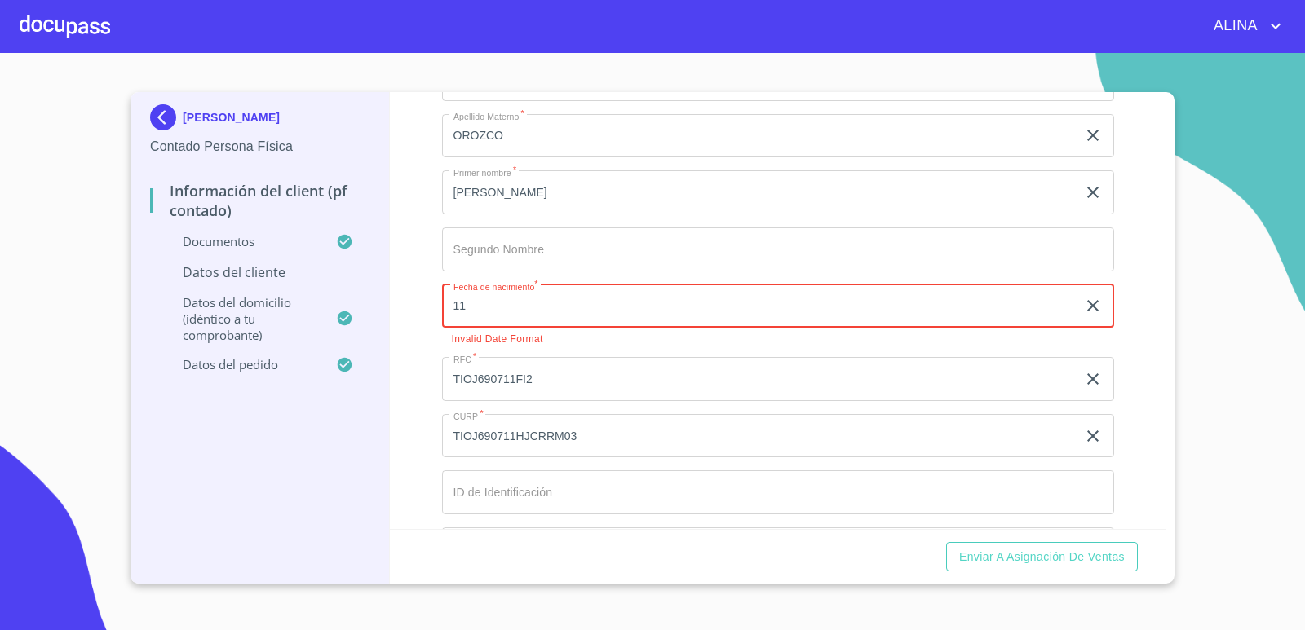
click at [1050, 316] on input "11" at bounding box center [763, 307] width 642 height 44
type input "11"
click at [1087, 307] on icon "button" at bounding box center [1092, 305] width 11 height 11
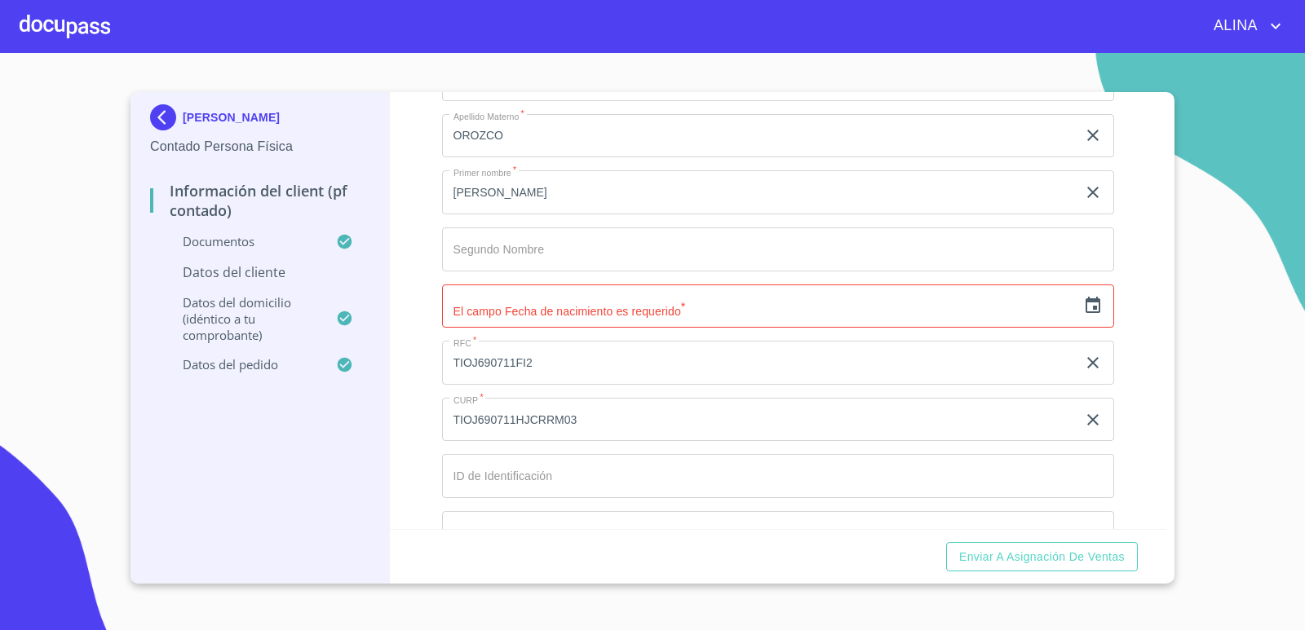
click at [1083, 307] on icon "button" at bounding box center [1093, 306] width 20 height 20
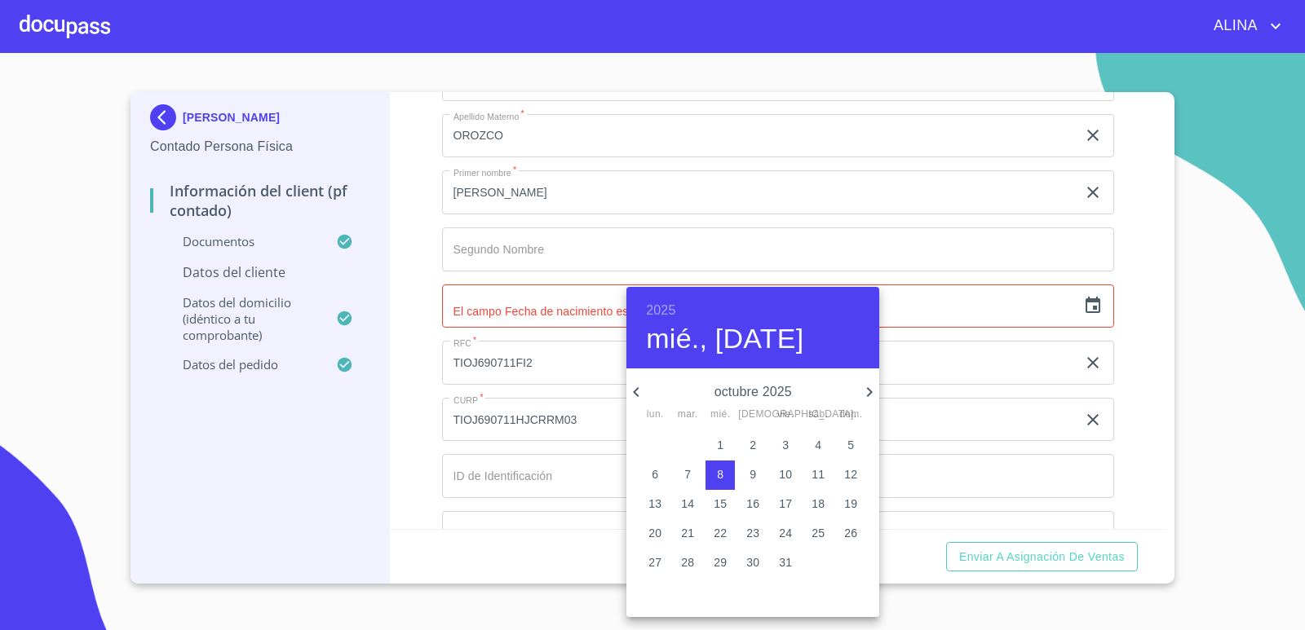
click at [668, 303] on h6 "2025" at bounding box center [660, 310] width 29 height 23
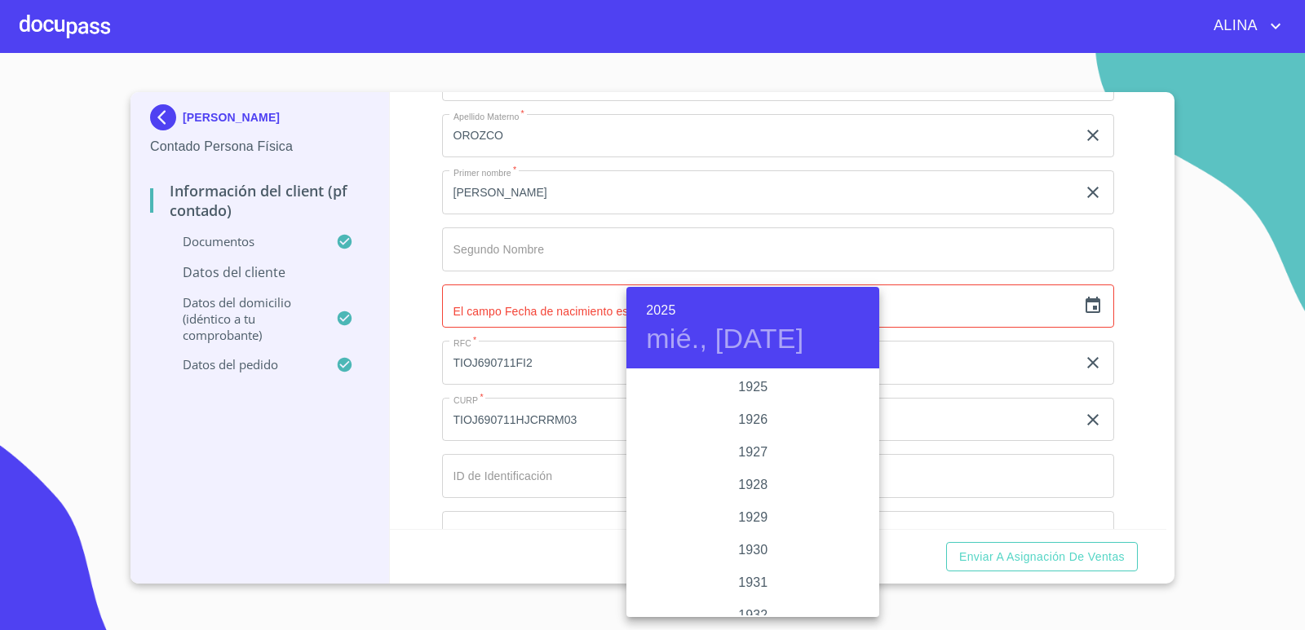
scroll to position [3164, 0]
click at [662, 311] on h6 "2025" at bounding box center [660, 310] width 29 height 23
click at [757, 433] on div "1969" at bounding box center [752, 434] width 253 height 33
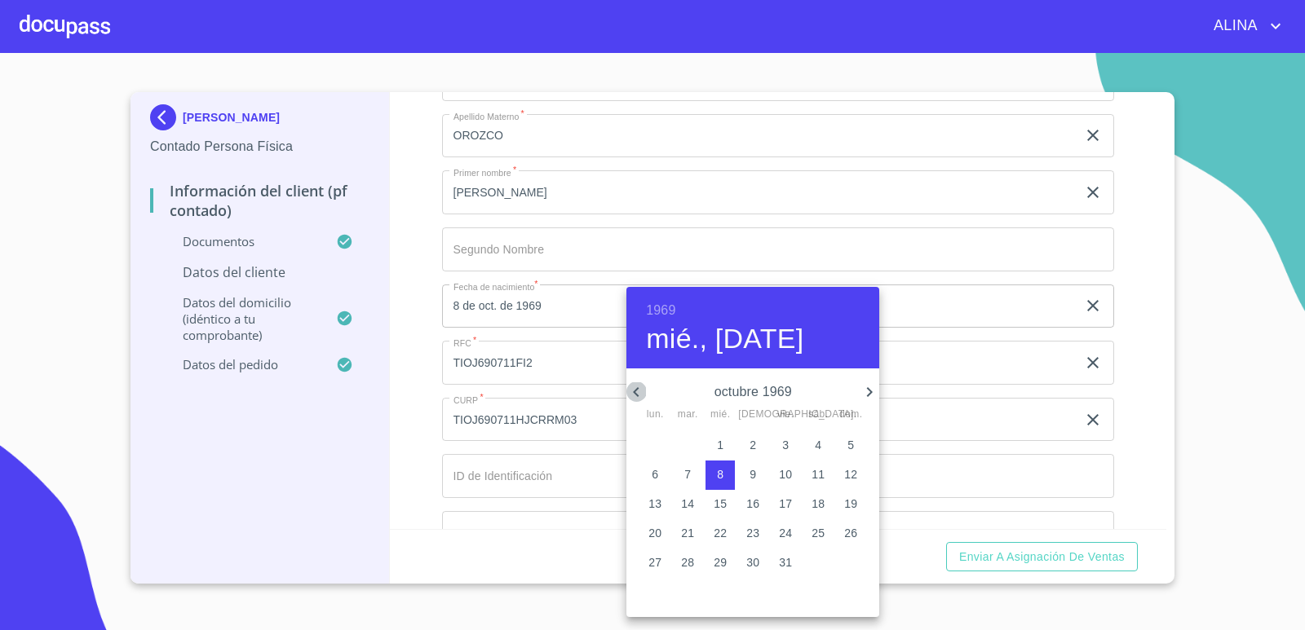
click at [636, 388] on icon "button" at bounding box center [636, 392] width 20 height 20
click at [787, 472] on p "11" at bounding box center [785, 474] width 13 height 16
type input "11 de [DATE]. de 1969"
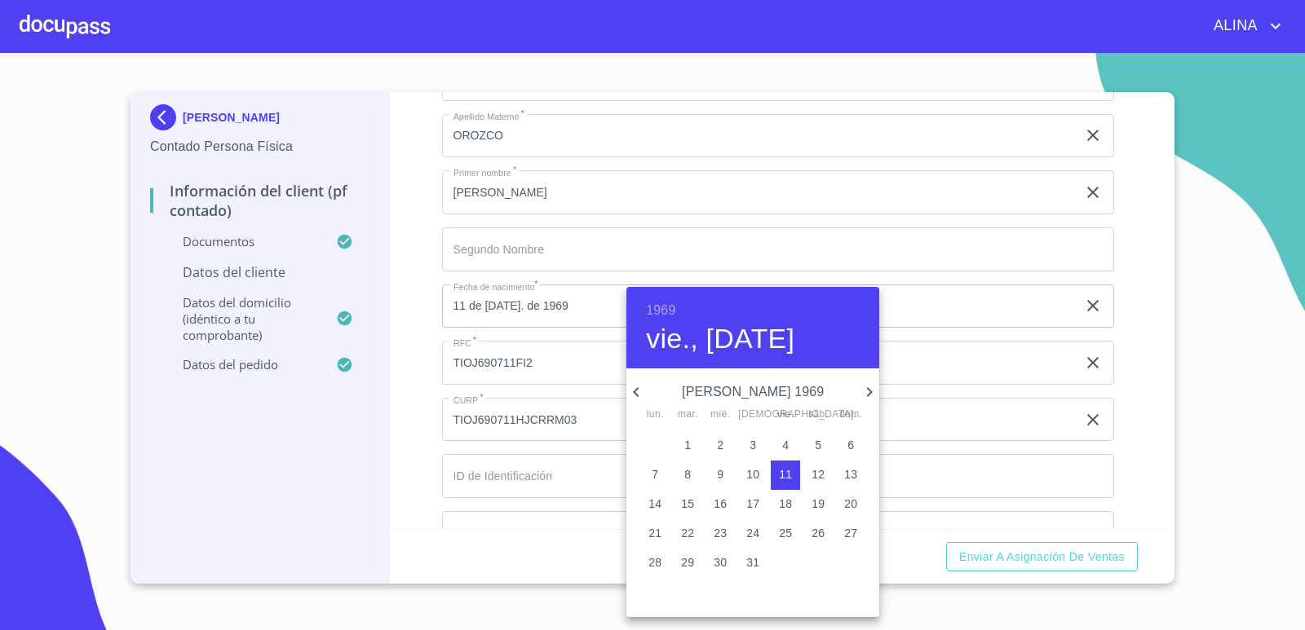
click at [1125, 452] on div at bounding box center [652, 315] width 1305 height 630
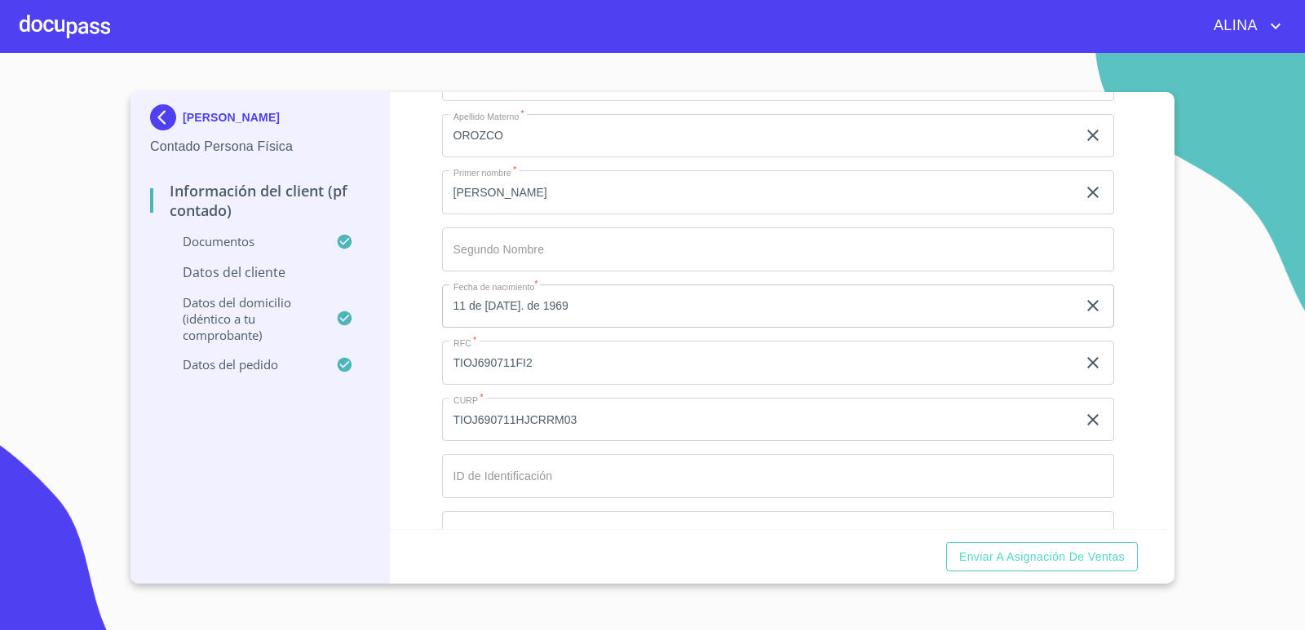
scroll to position [3290, 0]
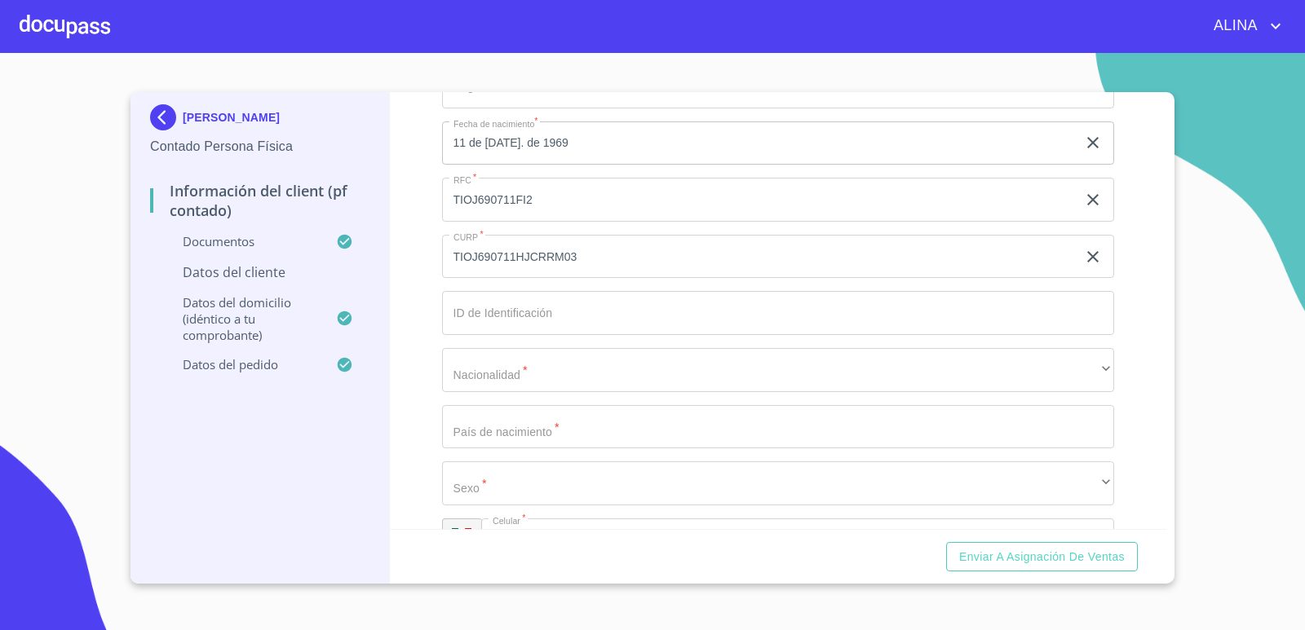
click at [604, 316] on input "Documento de identificación.   *" at bounding box center [778, 313] width 673 height 44
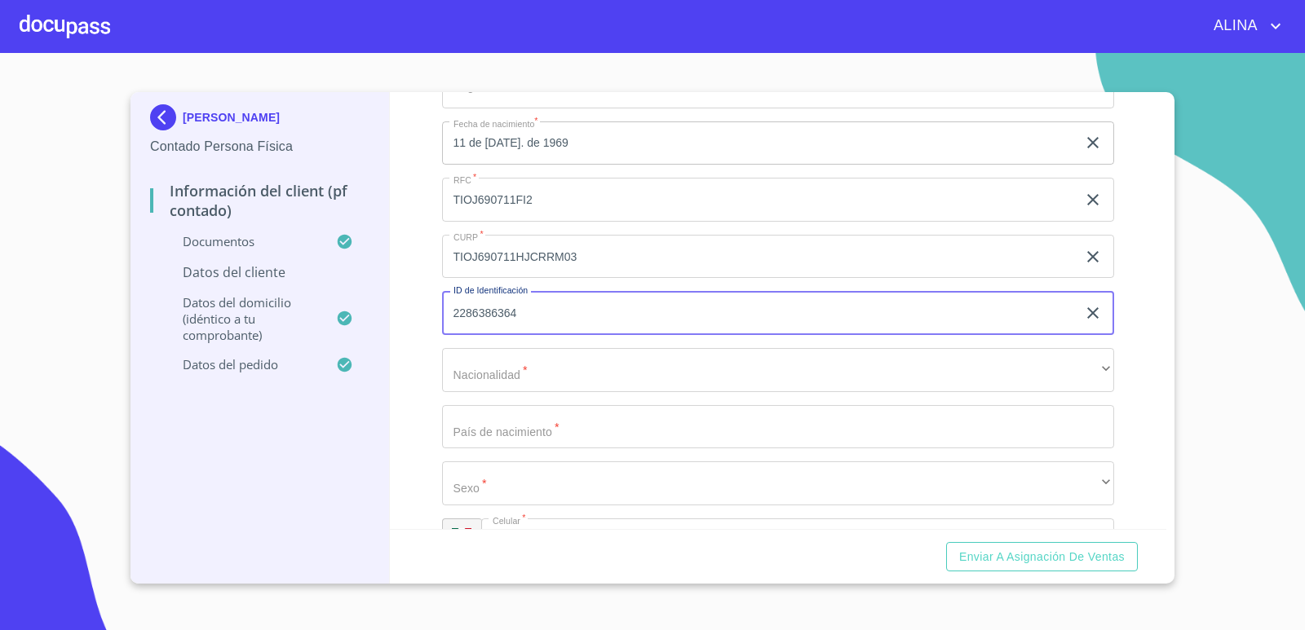
type input "2286386364"
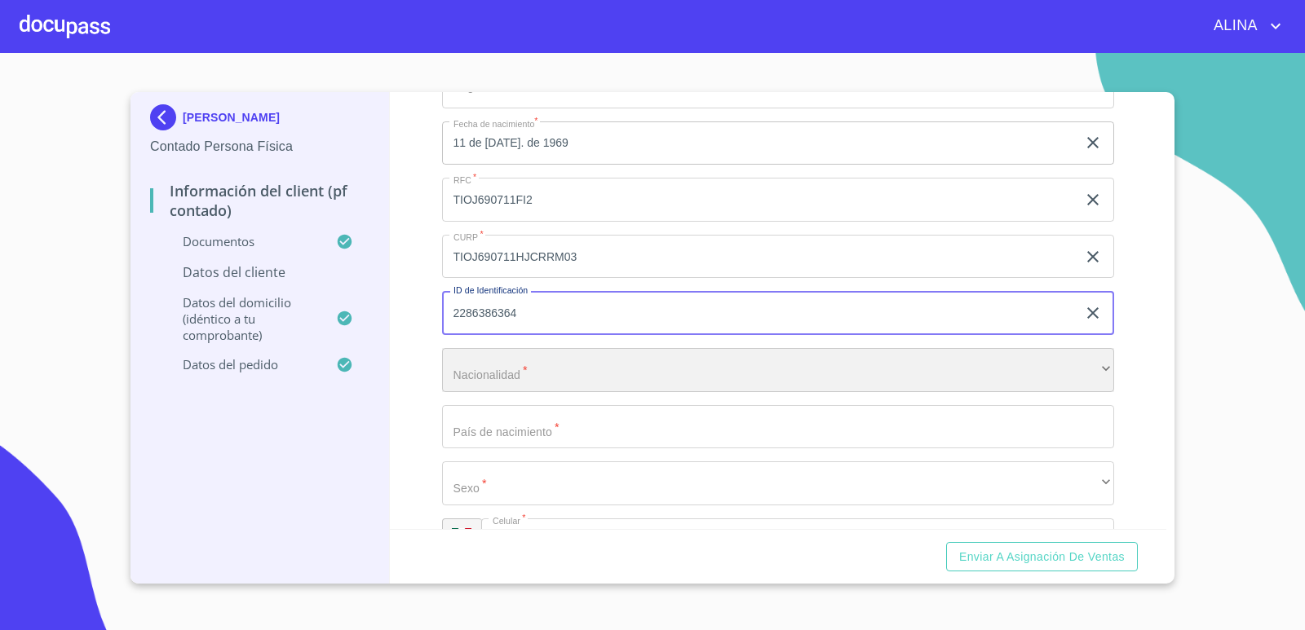
click at [601, 373] on div "​" at bounding box center [778, 370] width 673 height 44
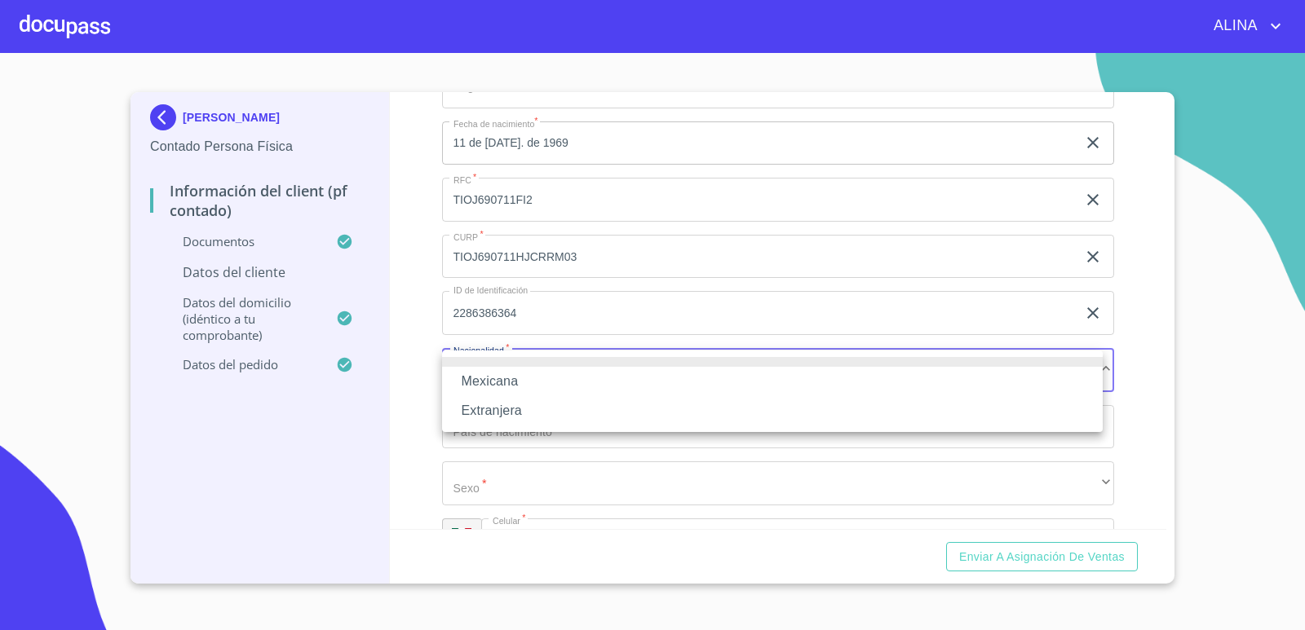
click at [474, 377] on li "Mexicana" at bounding box center [772, 381] width 661 height 29
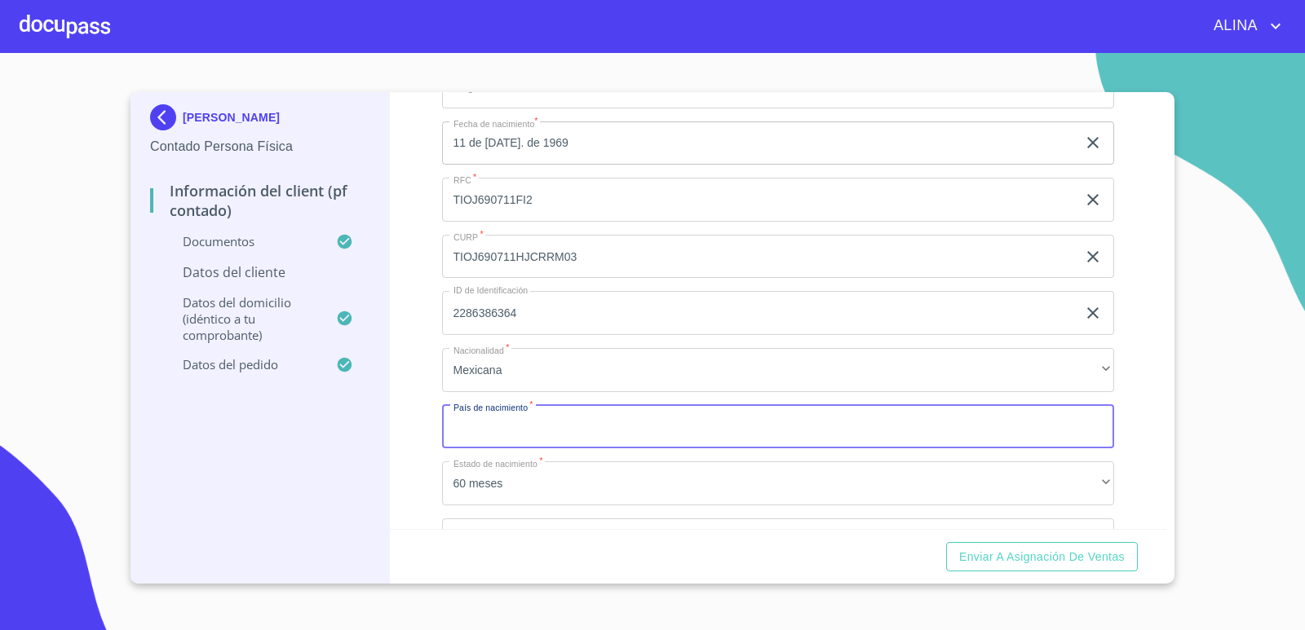
click at [493, 431] on input "Documento de identificación.   *" at bounding box center [778, 427] width 673 height 44
type input "m"
click at [946, 542] on button "Enviar a Asignación de Ventas" at bounding box center [1042, 557] width 192 height 30
type input "[GEOGRAPHIC_DATA]"
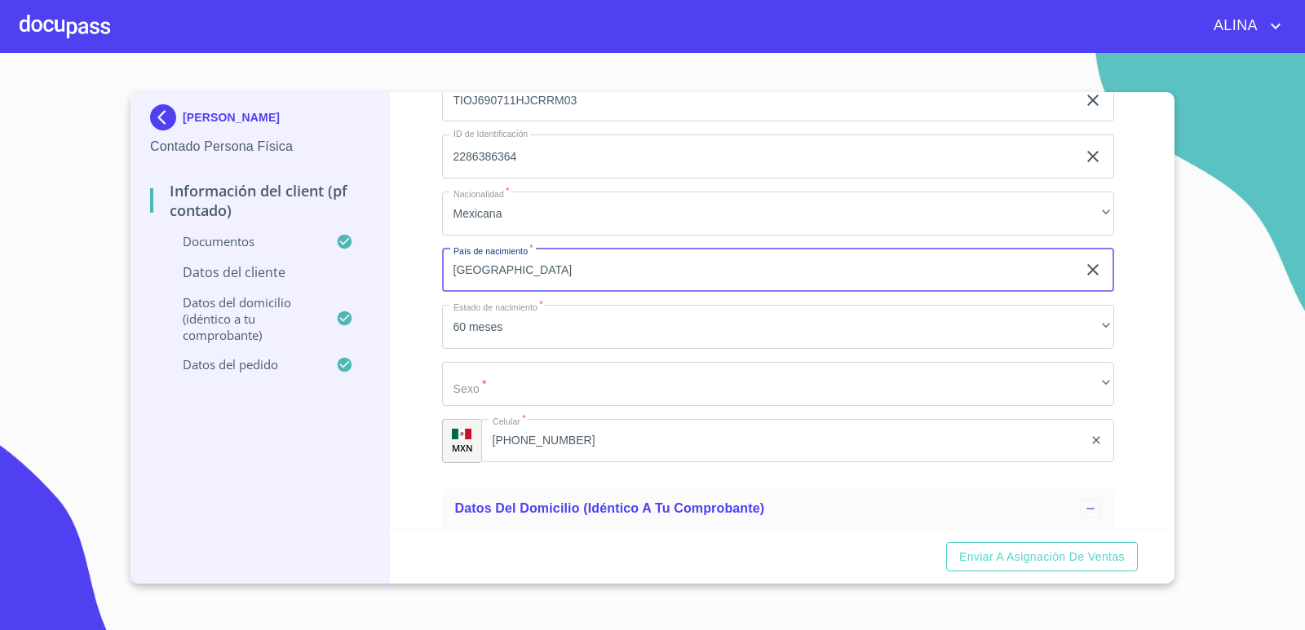
scroll to position [3453, 0]
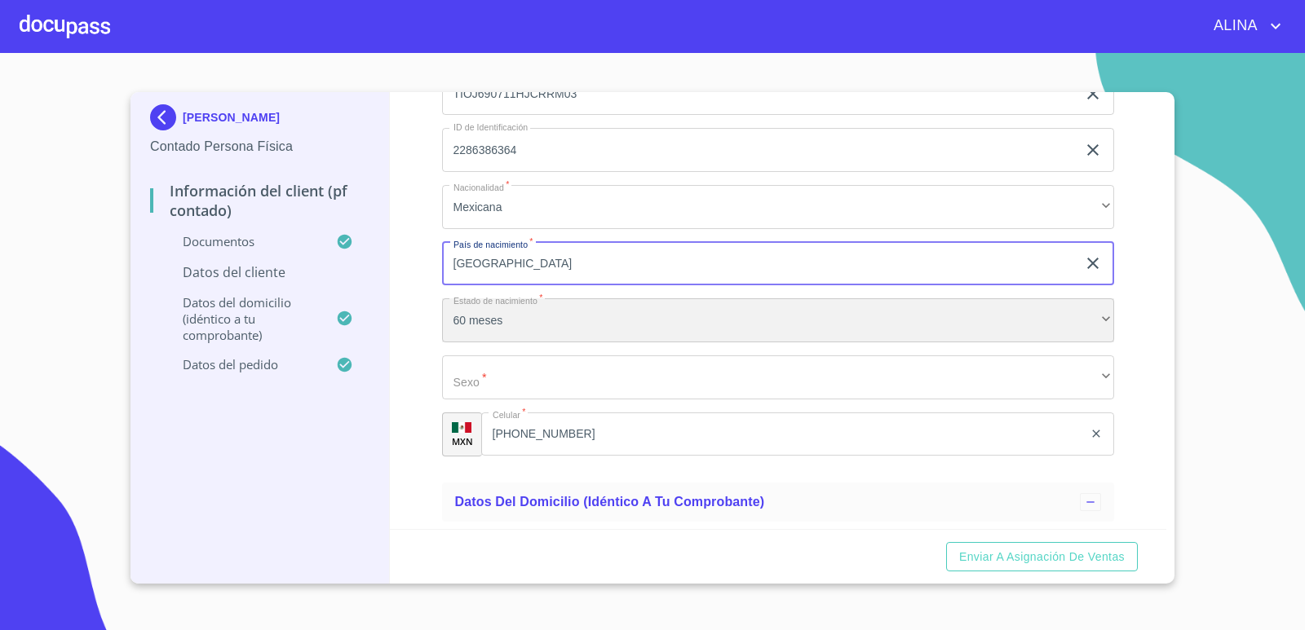
click at [542, 326] on div "60 meses" at bounding box center [778, 320] width 673 height 44
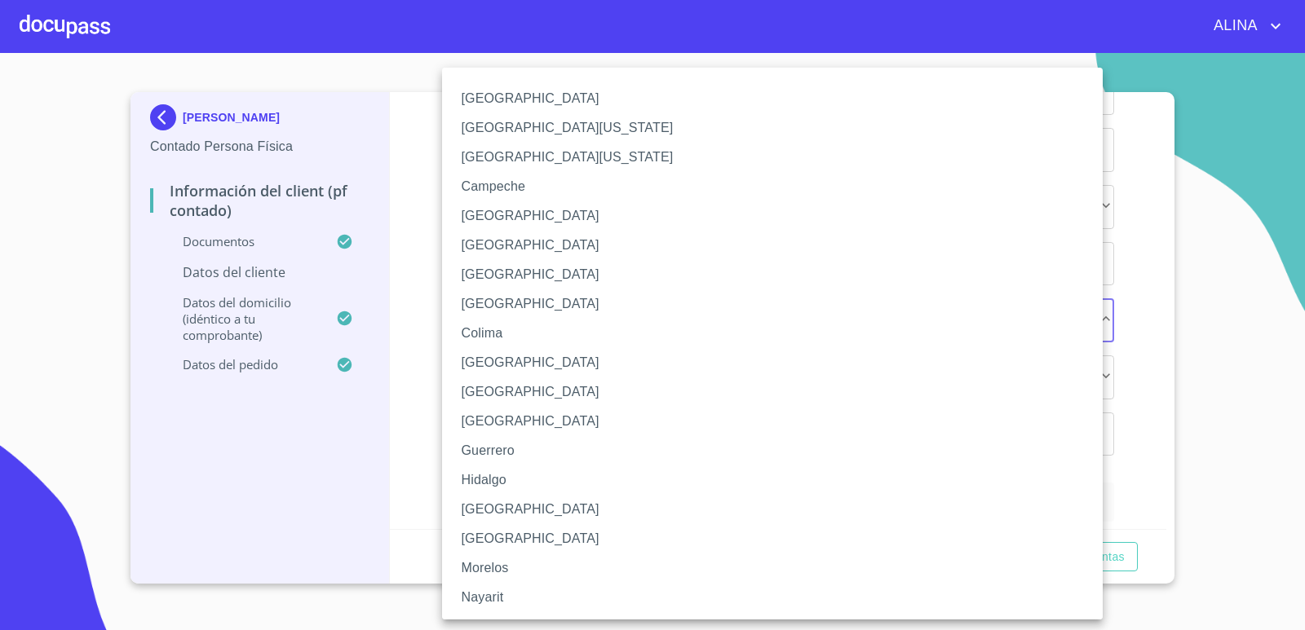
click at [493, 508] on li "[GEOGRAPHIC_DATA]" at bounding box center [778, 509] width 673 height 29
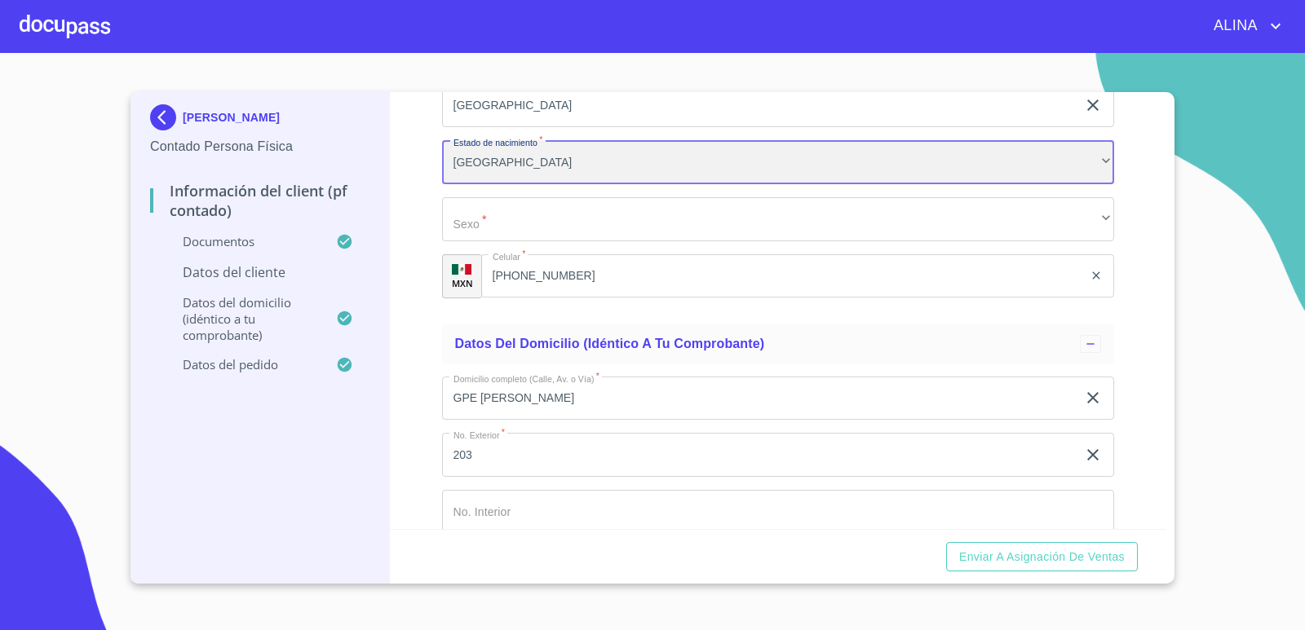
scroll to position [3617, 0]
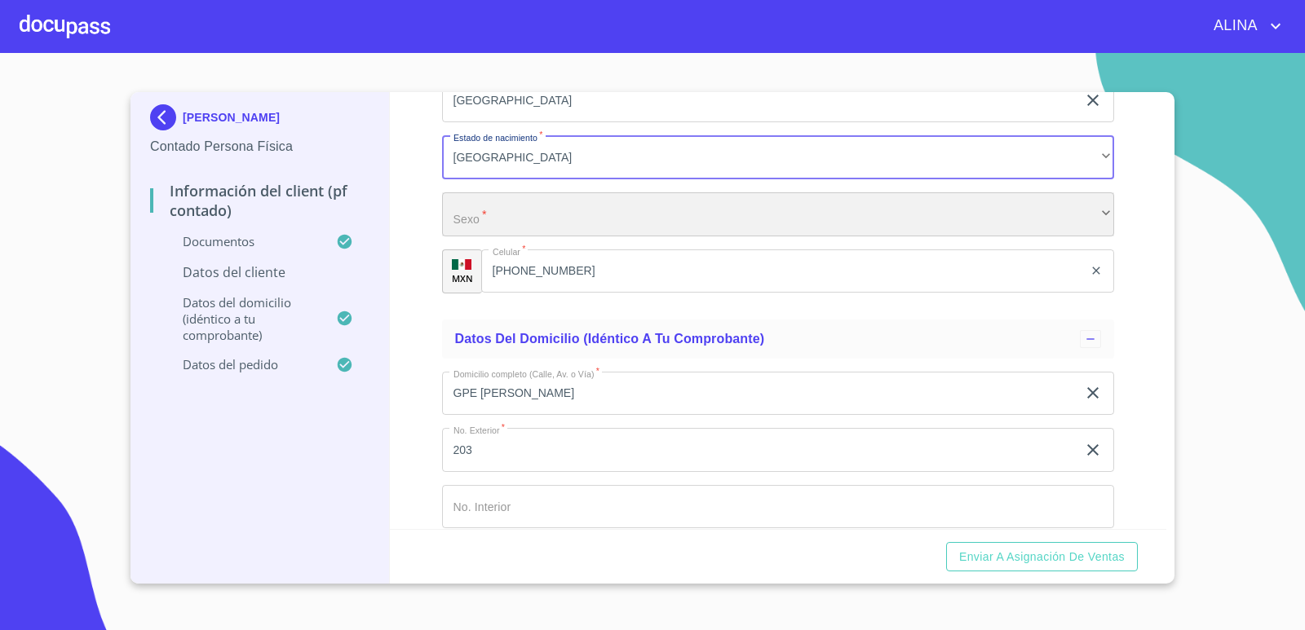
click at [513, 221] on div "​" at bounding box center [778, 214] width 673 height 44
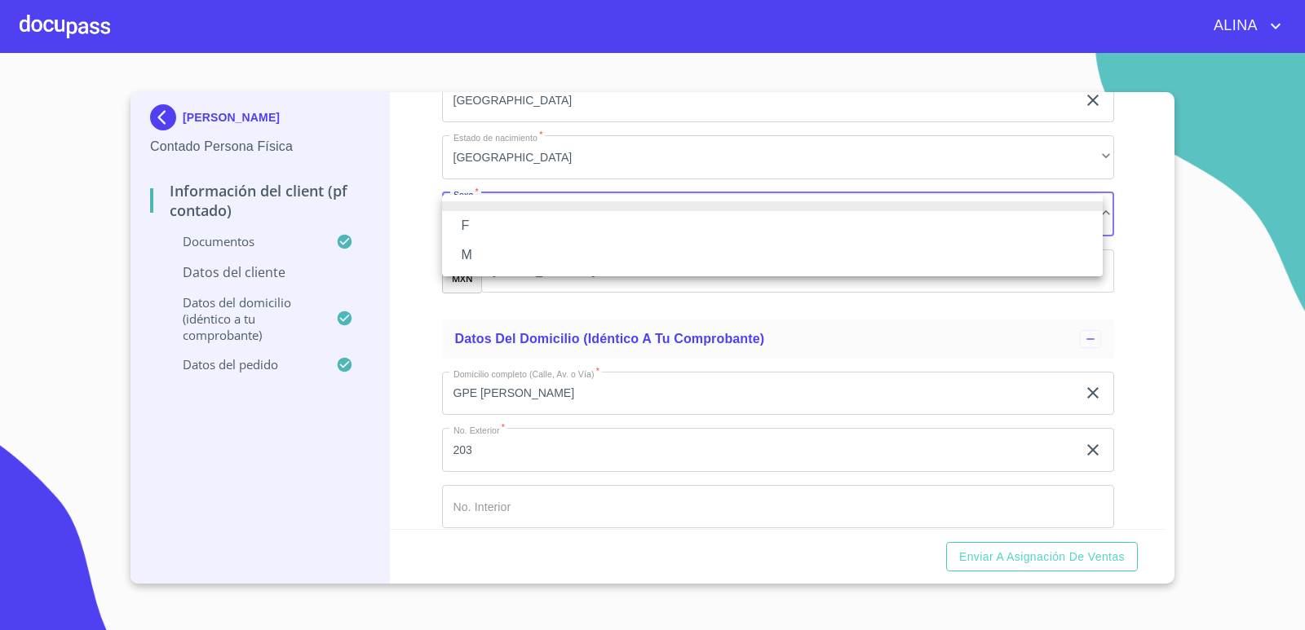
click at [466, 258] on li "M" at bounding box center [772, 255] width 661 height 29
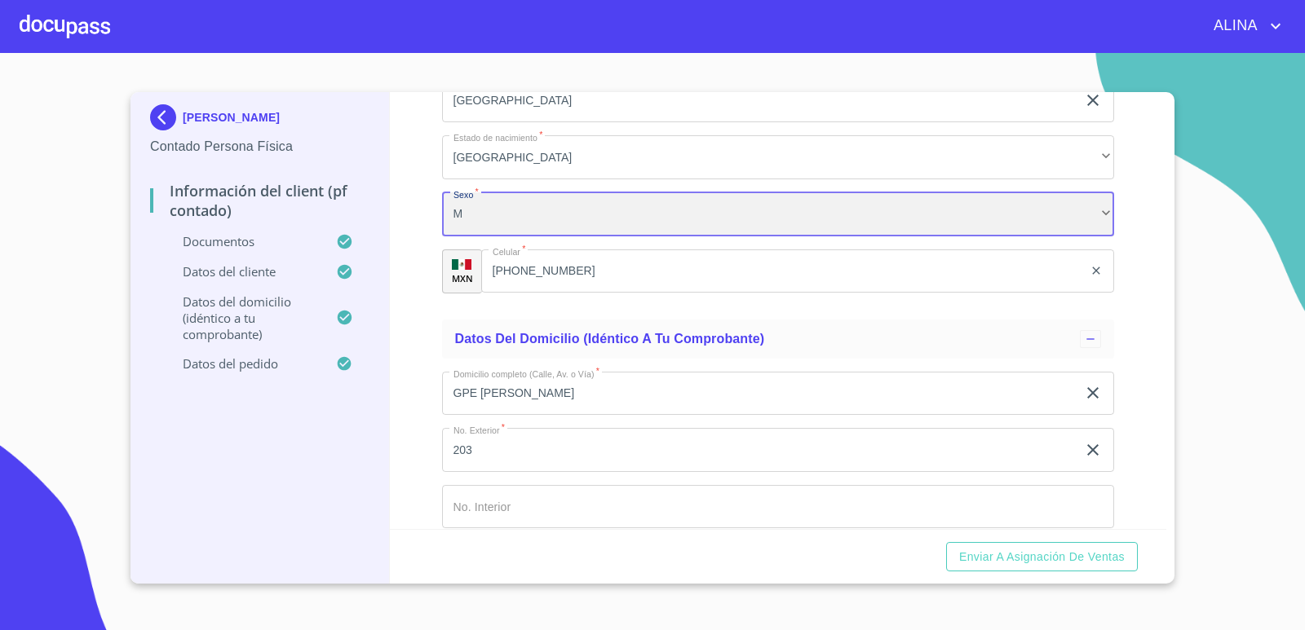
scroll to position [3943, 0]
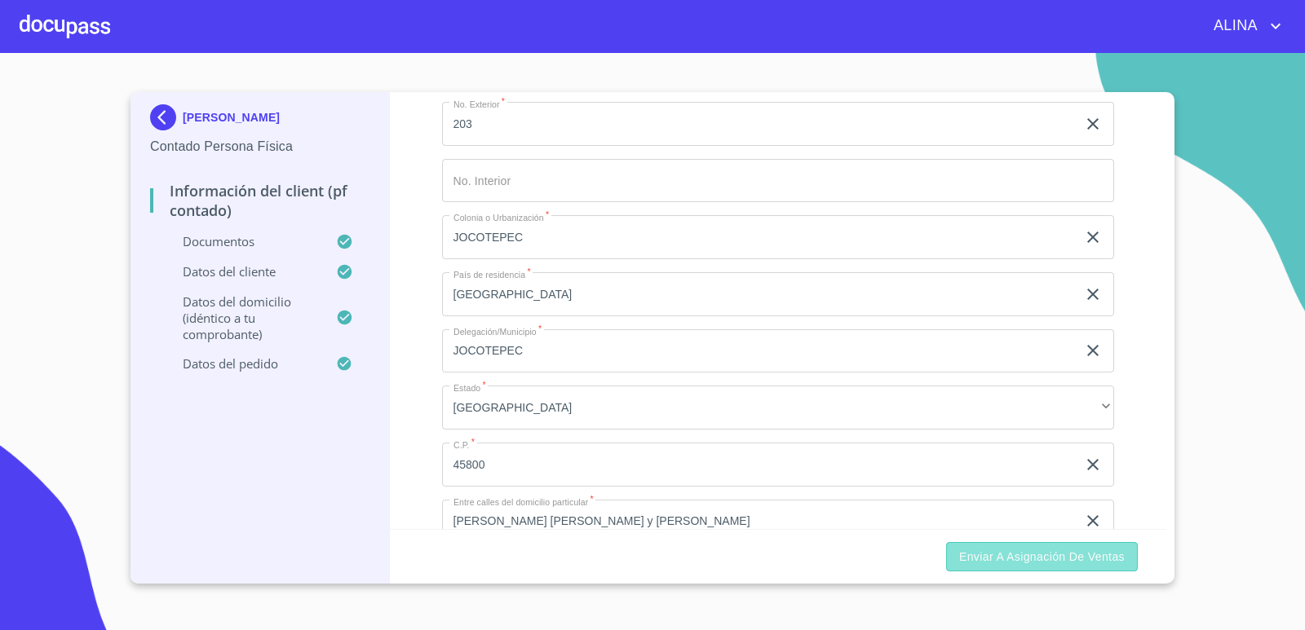
click at [982, 553] on span "Enviar a Asignación de Ventas" at bounding box center [1042, 557] width 166 height 20
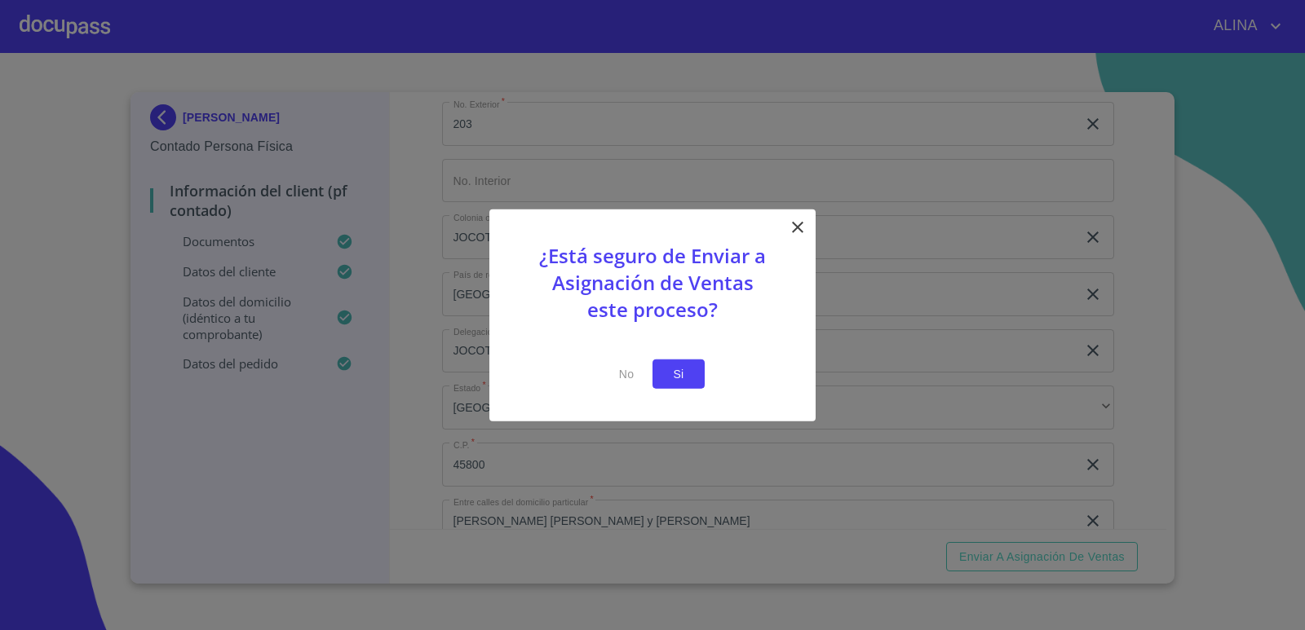
click at [690, 378] on span "Si" at bounding box center [678, 374] width 26 height 20
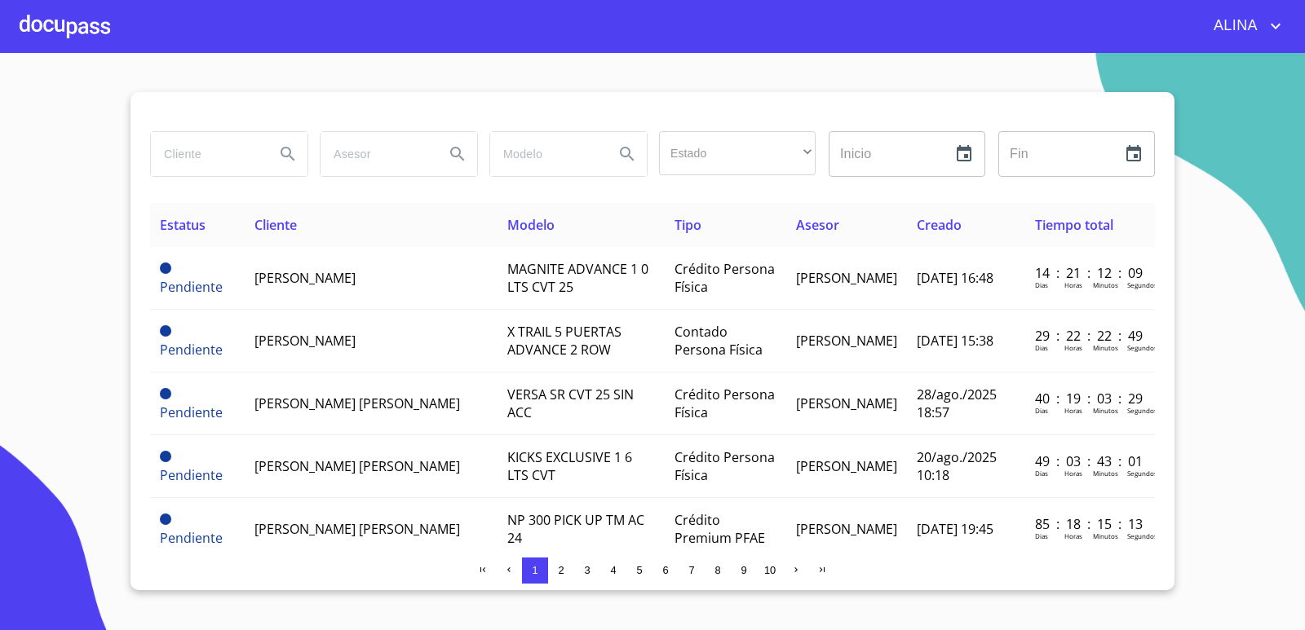
click at [60, 16] on div at bounding box center [65, 26] width 91 height 52
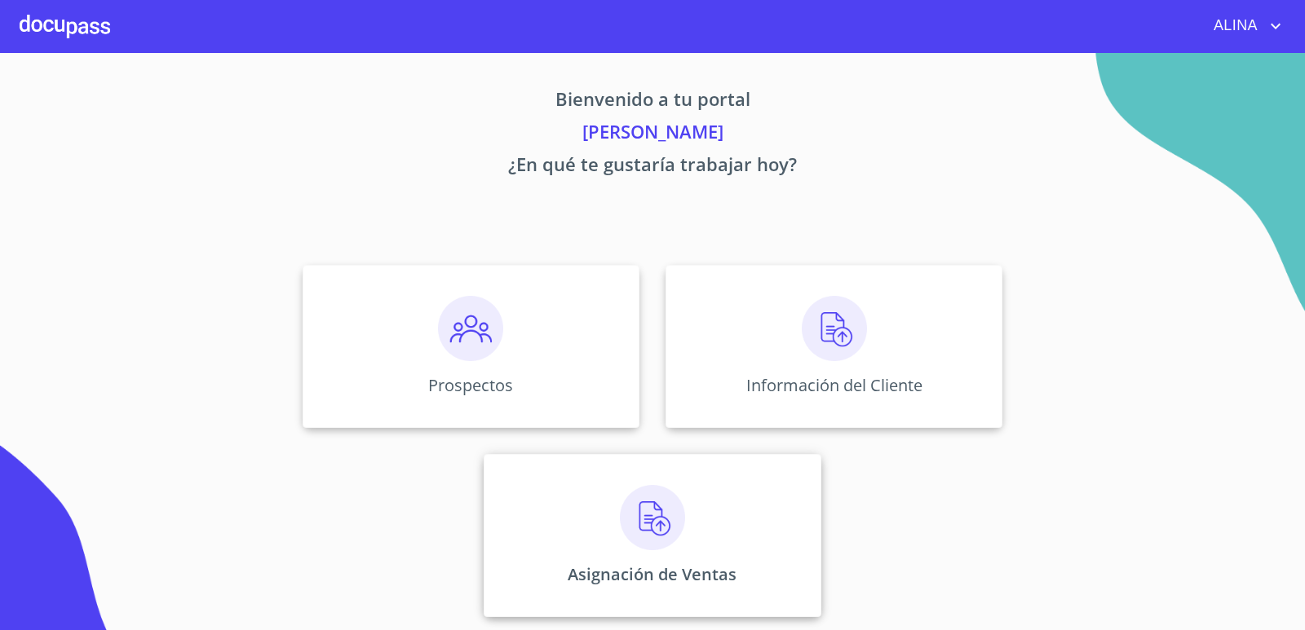
click at [725, 497] on div "Asignación de Ventas" at bounding box center [652, 535] width 337 height 163
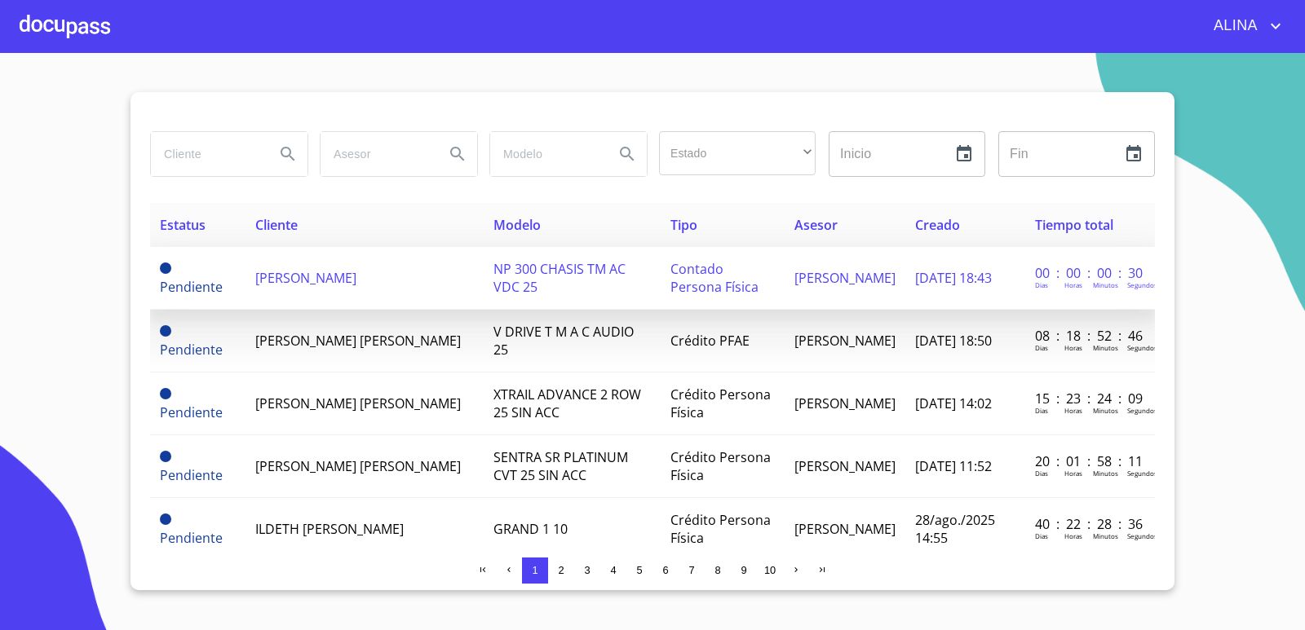
click at [320, 283] on span "[PERSON_NAME]" at bounding box center [305, 278] width 101 height 18
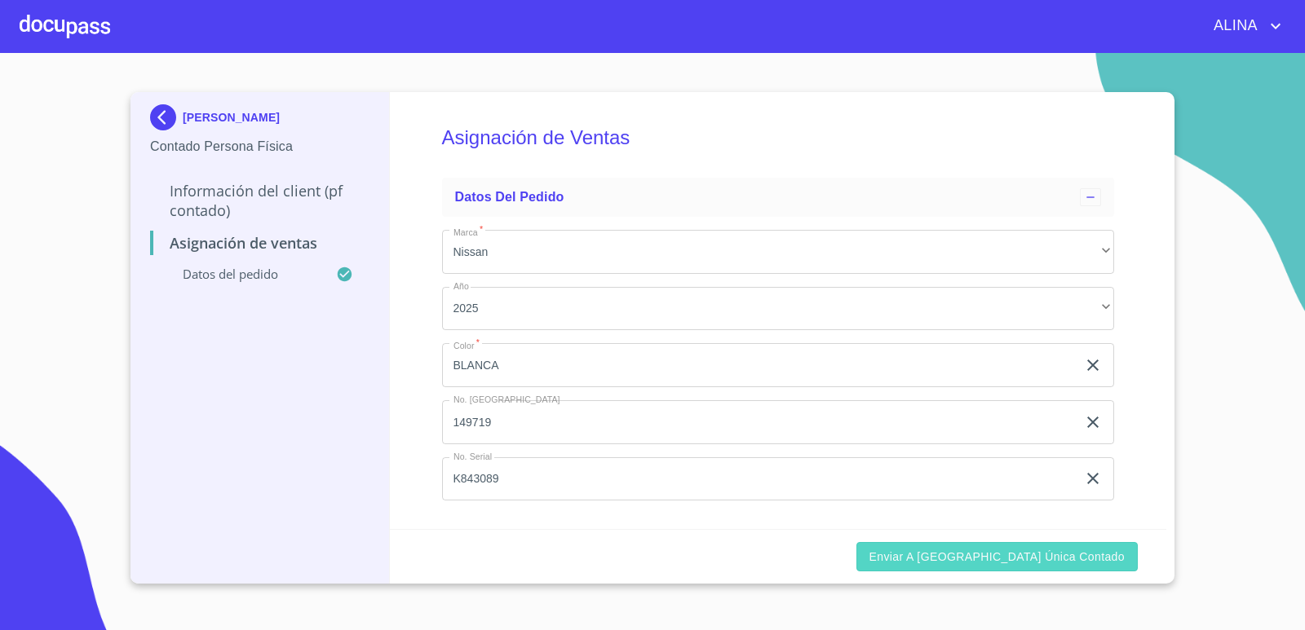
click at [1003, 557] on span "Enviar a [GEOGRAPHIC_DATA] única contado" at bounding box center [997, 557] width 256 height 20
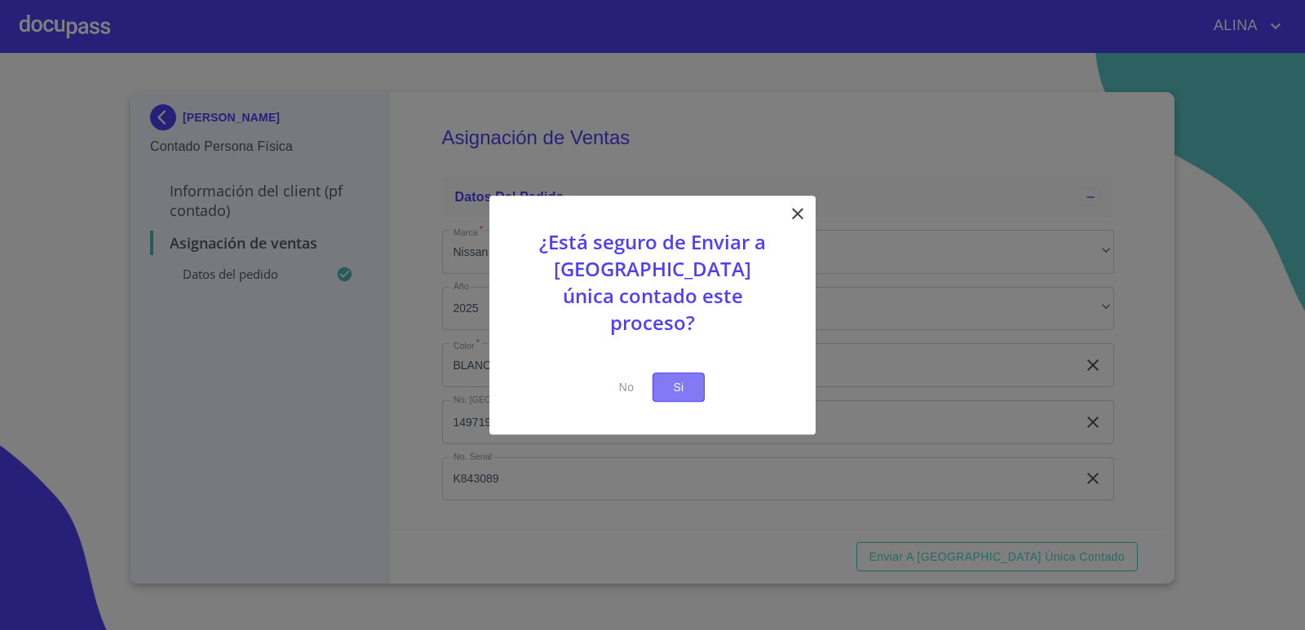
click at [682, 379] on span "Si" at bounding box center [678, 388] width 26 height 20
